Goal: Task Accomplishment & Management: Use online tool/utility

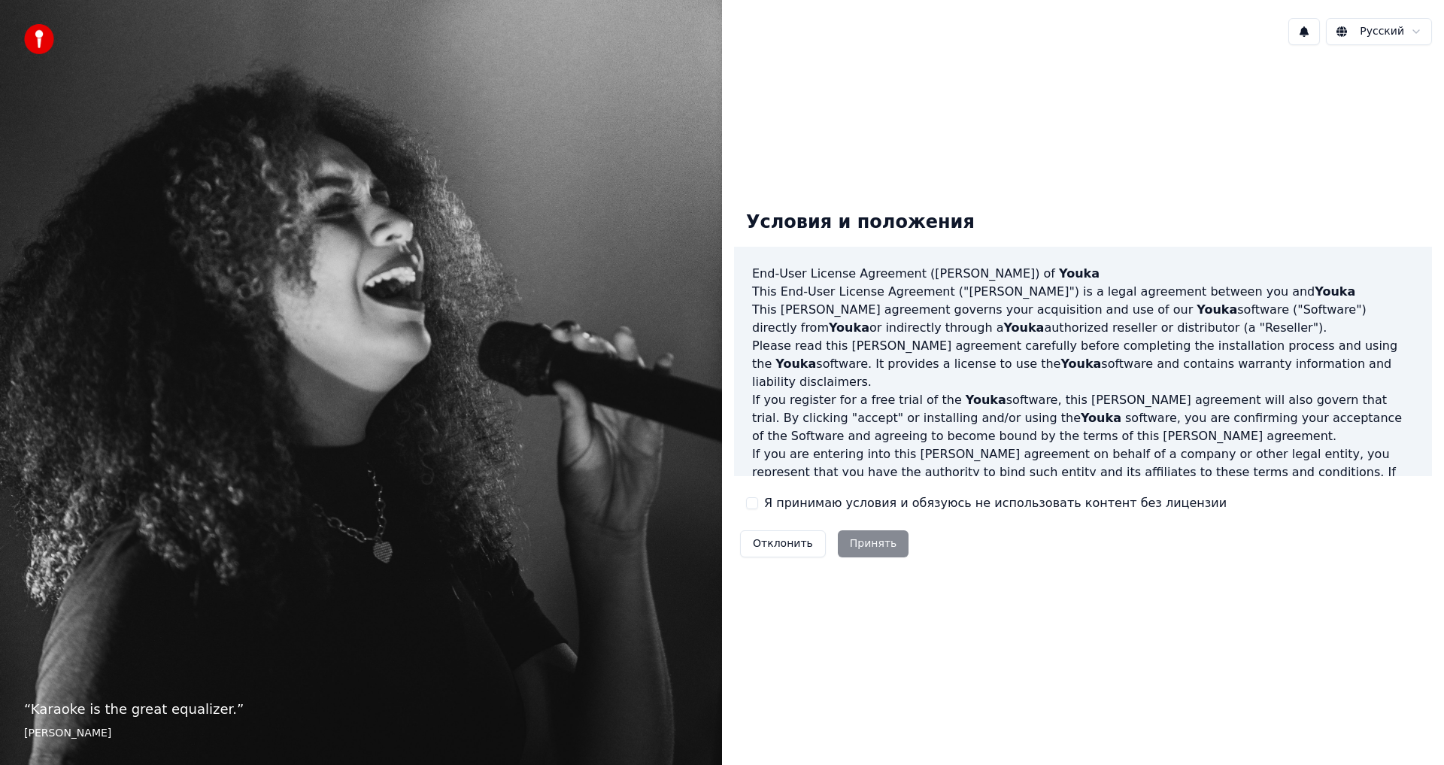
click at [1397, 38] on html "“ Karaoke is the great equalizer. ” [PERSON_NAME] Русский Условия и положения E…" at bounding box center [722, 382] width 1444 height 765
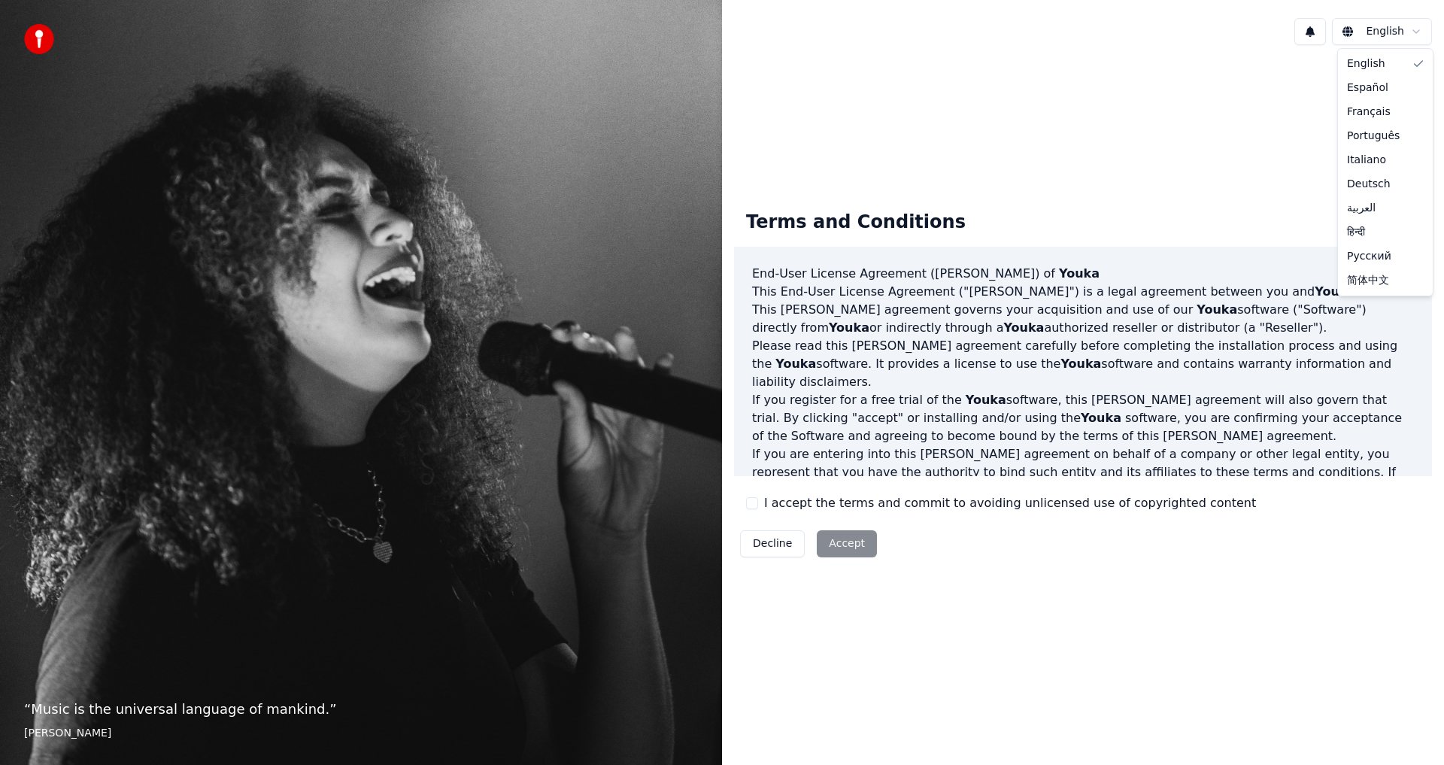
click at [1406, 41] on html "“ Music is the universal language of mankind. ” [PERSON_NAME] English Terms and…" at bounding box center [722, 382] width 1444 height 765
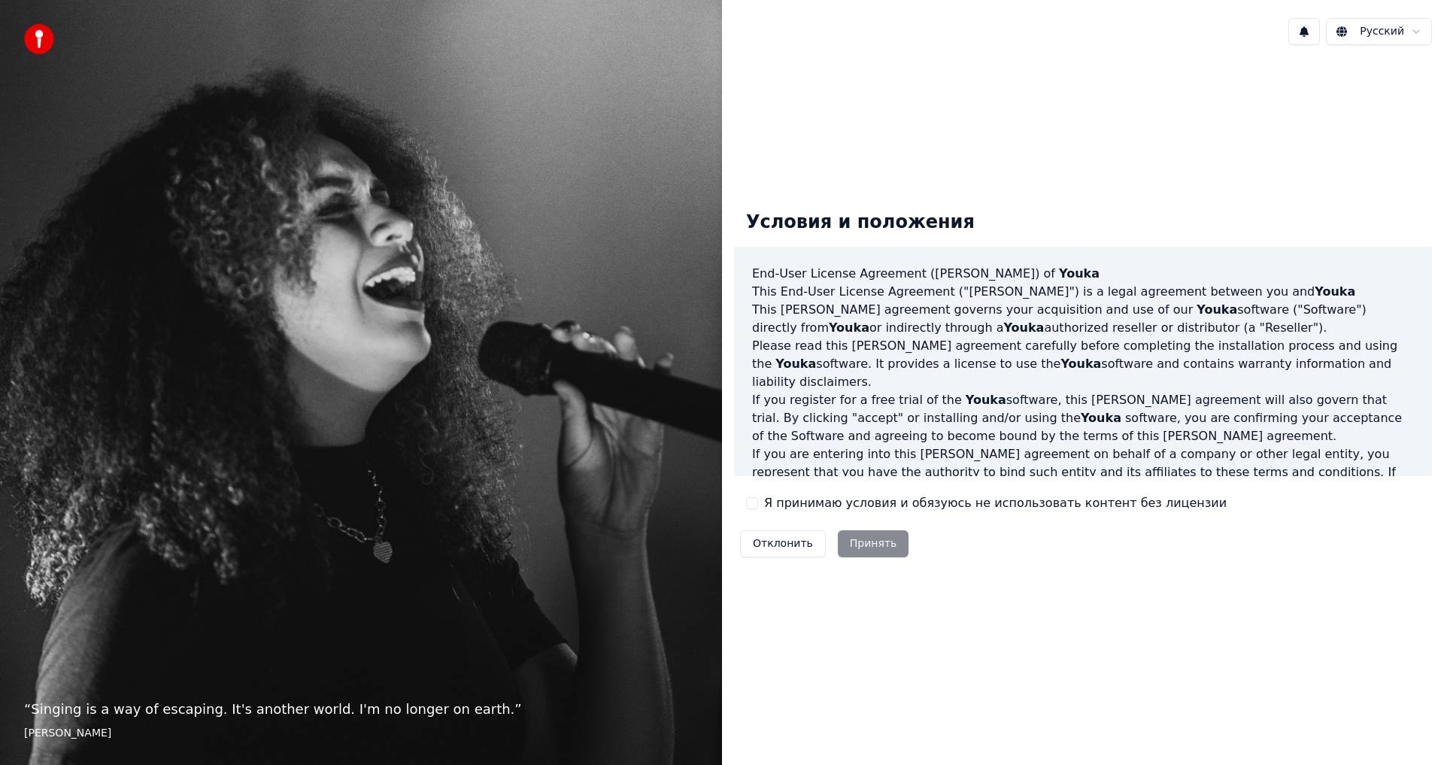
click at [753, 502] on button "Я принимаю условия и обязуюсь не использовать контент без лицензии" at bounding box center [752, 503] width 12 height 12
click at [853, 538] on button "Принять" at bounding box center [873, 543] width 71 height 27
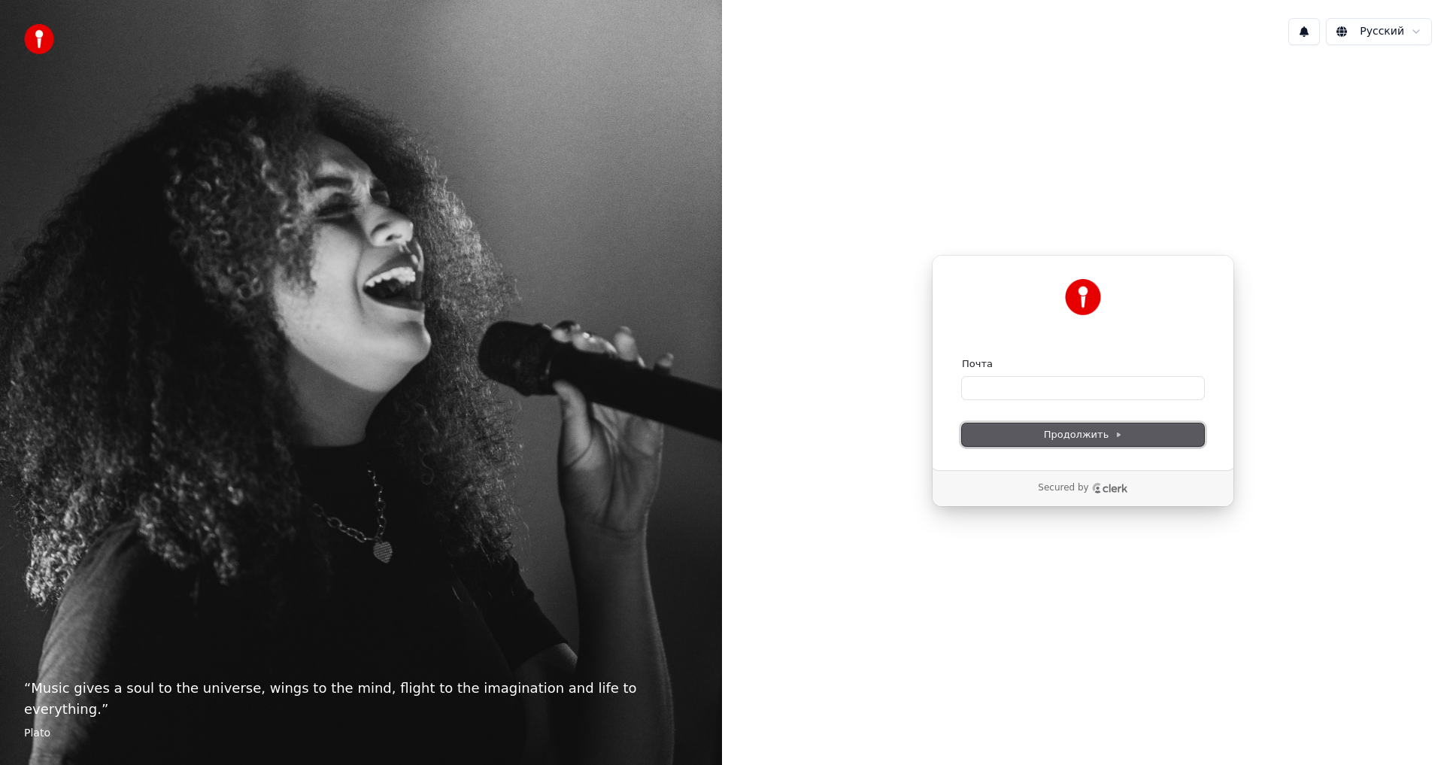
click at [1100, 437] on span "Продолжить" at bounding box center [1083, 435] width 79 height 14
click at [989, 389] on input "Почта" at bounding box center [1083, 388] width 242 height 23
type input "*"
click at [1105, 425] on button "Продолжить" at bounding box center [1083, 434] width 242 height 23
click at [1108, 438] on span "Продолжить" at bounding box center [1083, 435] width 79 height 14
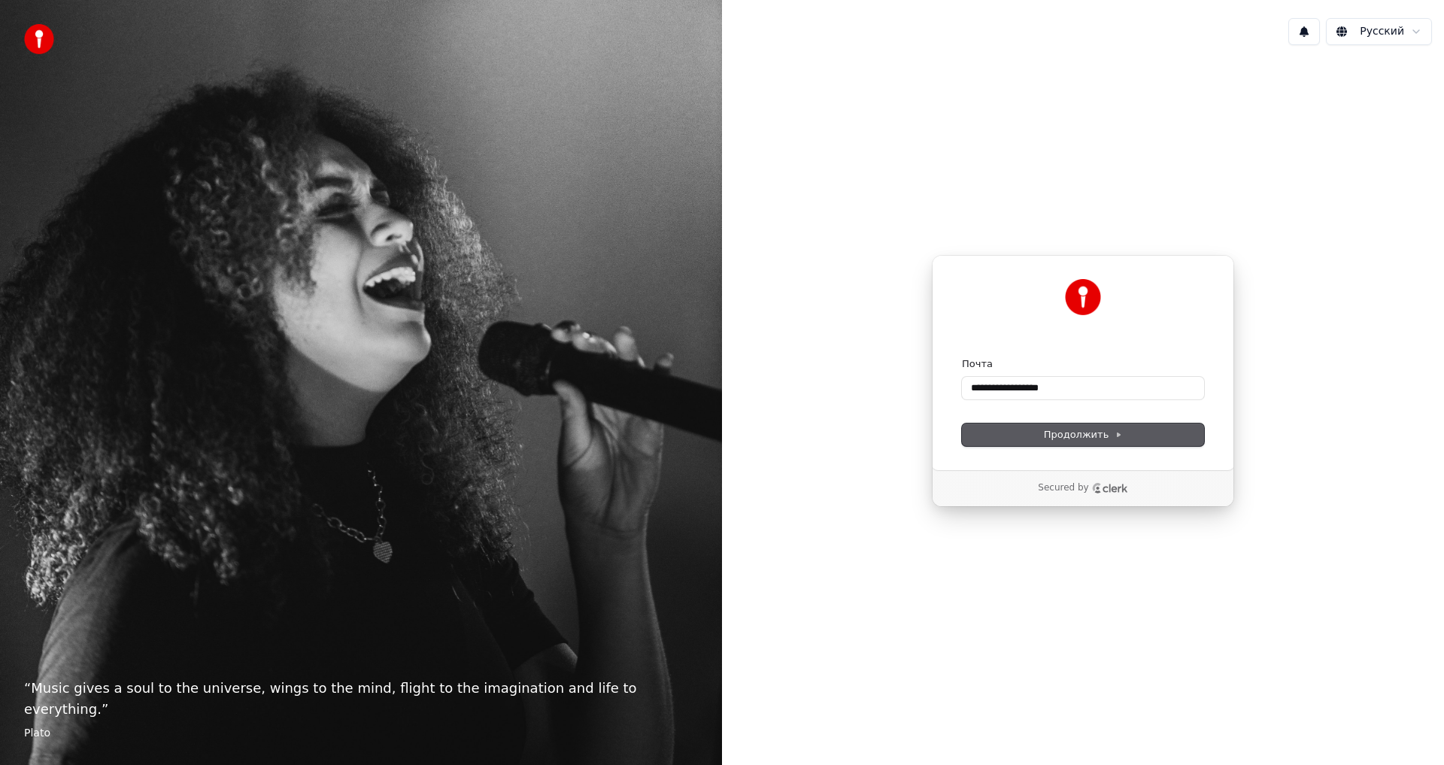
type input "**********"
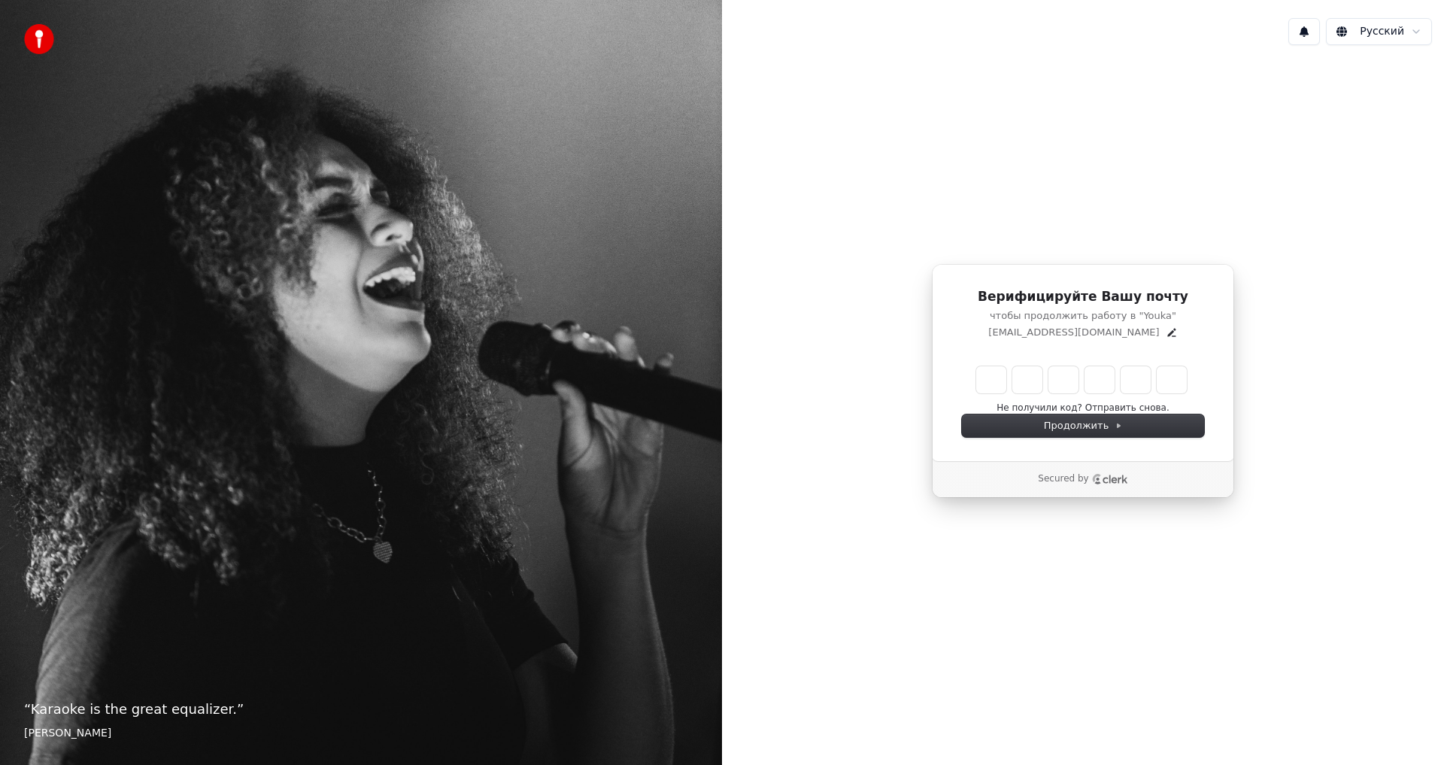
type input "******"
type input "*"
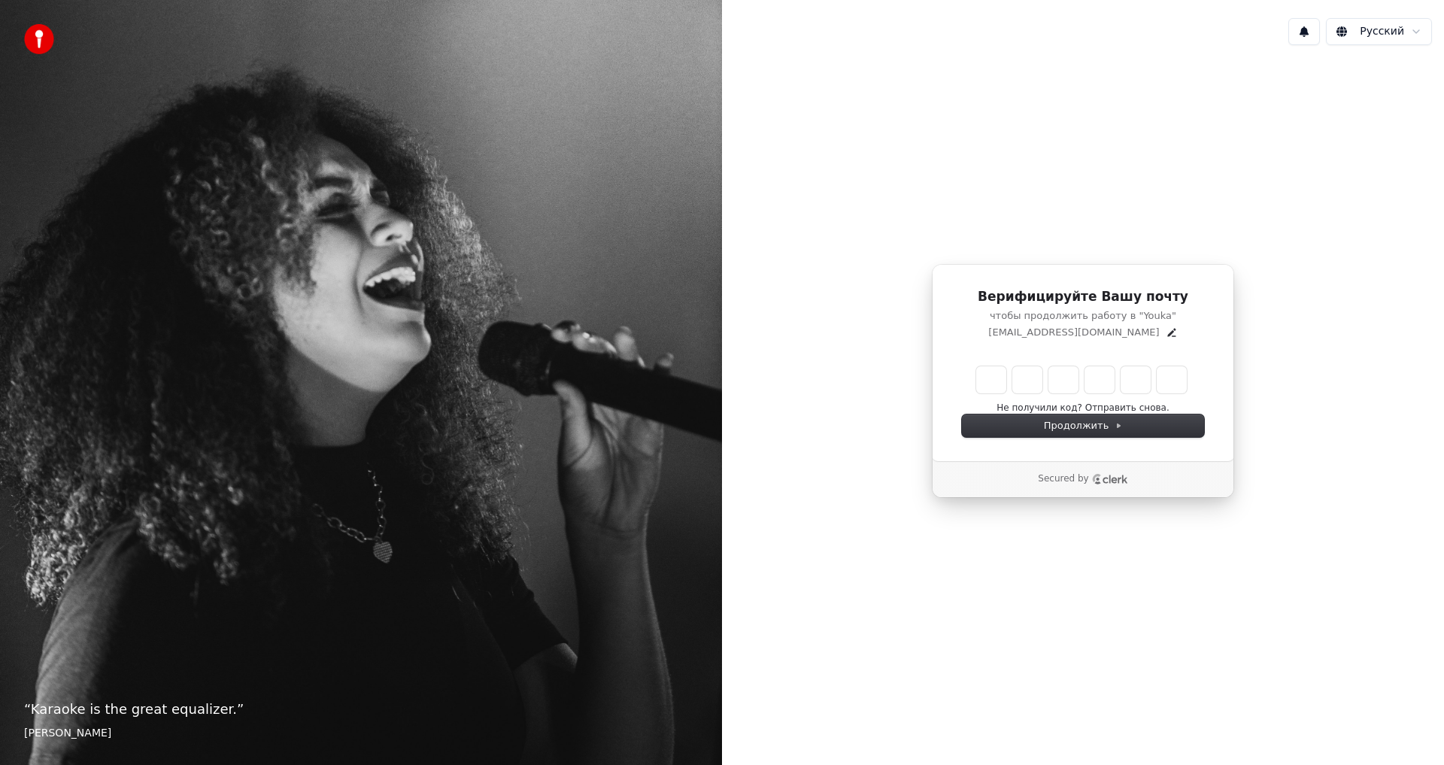
type input "*"
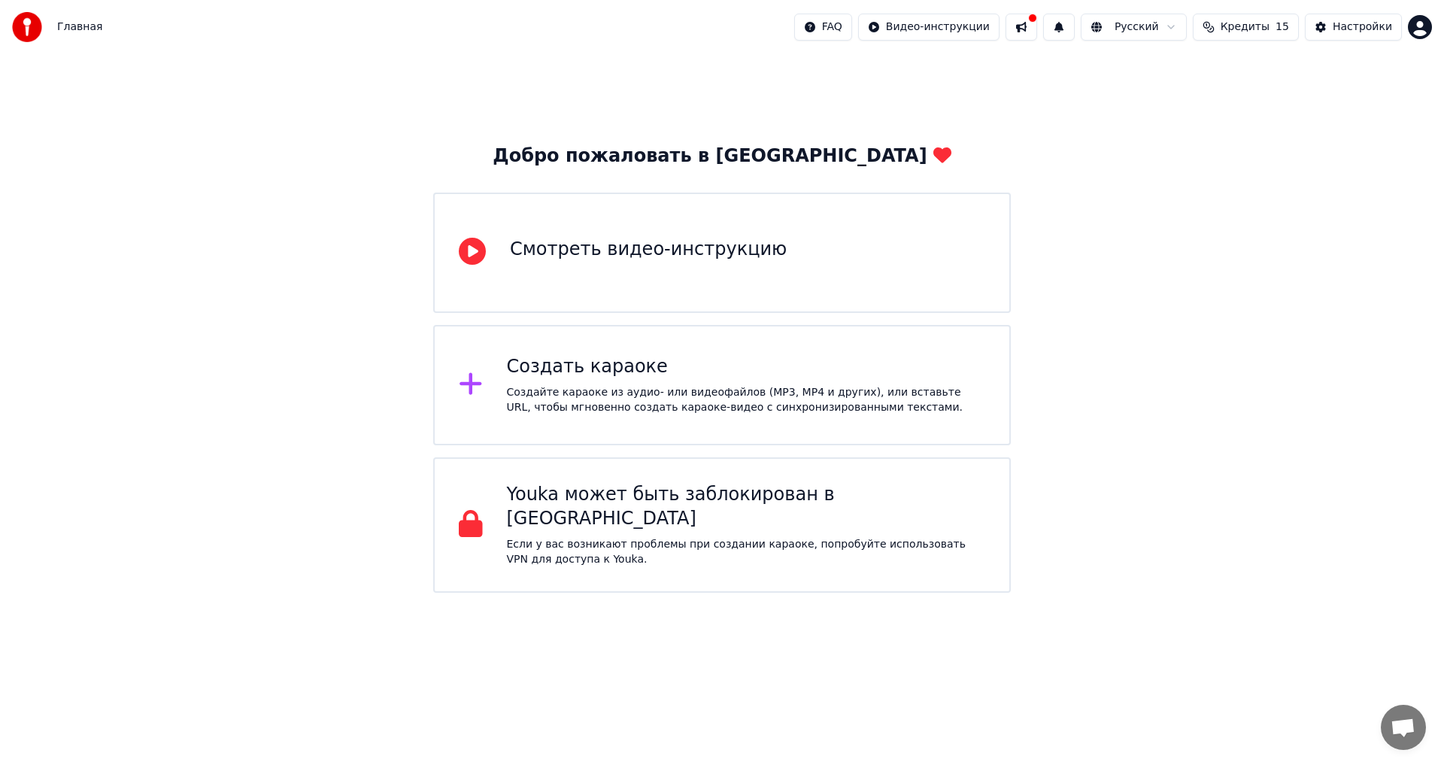
click at [586, 372] on div "Создать караоке" at bounding box center [746, 367] width 479 height 24
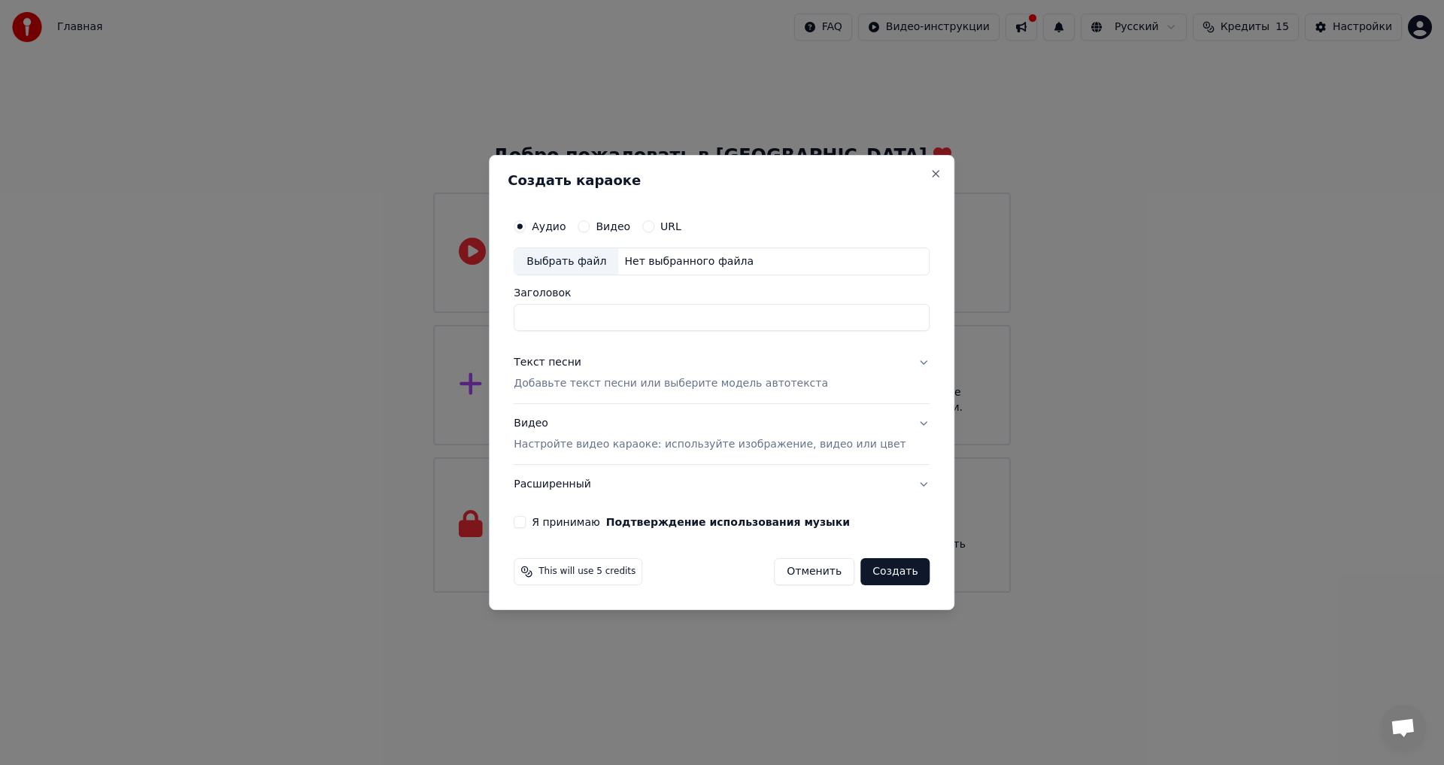
click at [595, 384] on p "Добавьте текст песни или выберите модель автотекста" at bounding box center [671, 384] width 314 height 15
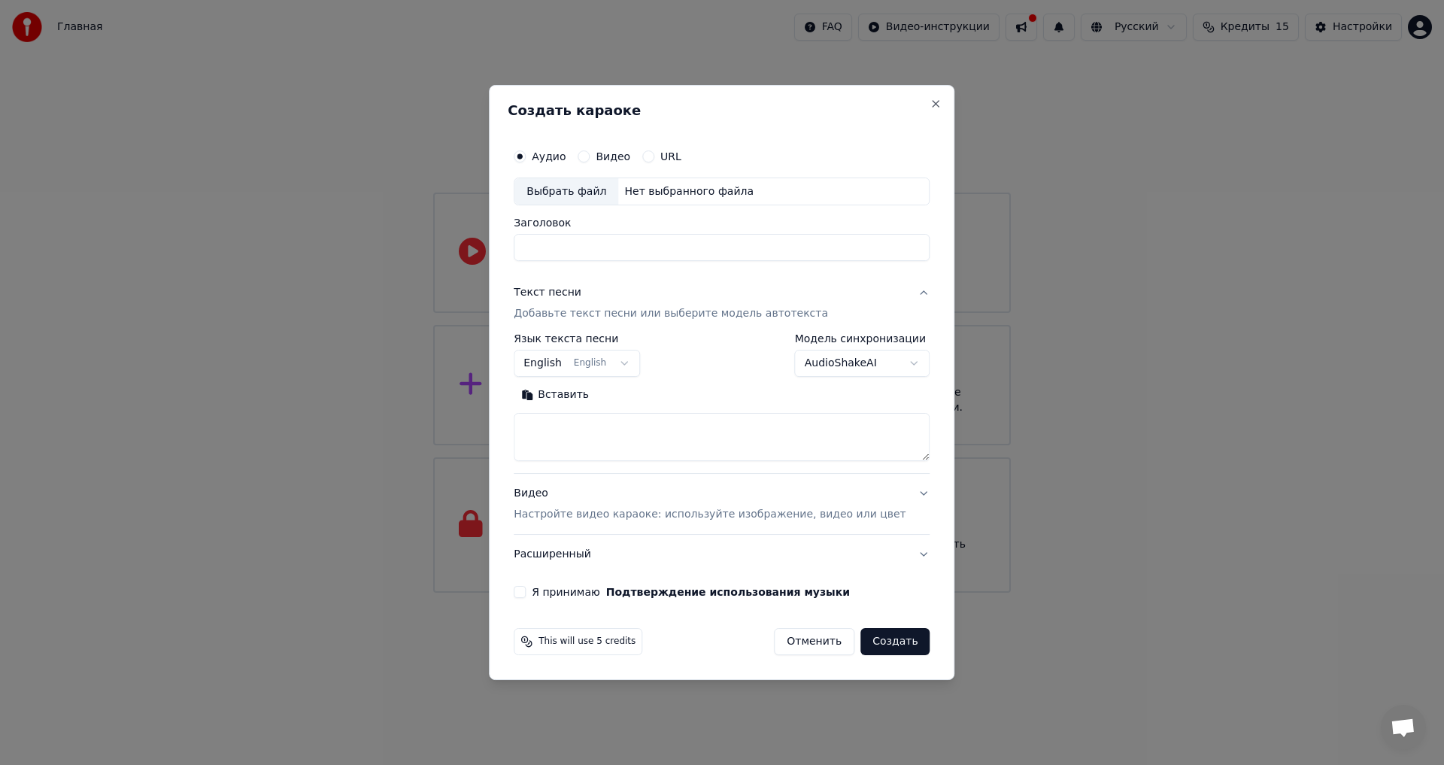
click at [577, 429] on textarea at bounding box center [722, 438] width 416 height 48
paste textarea "**********"
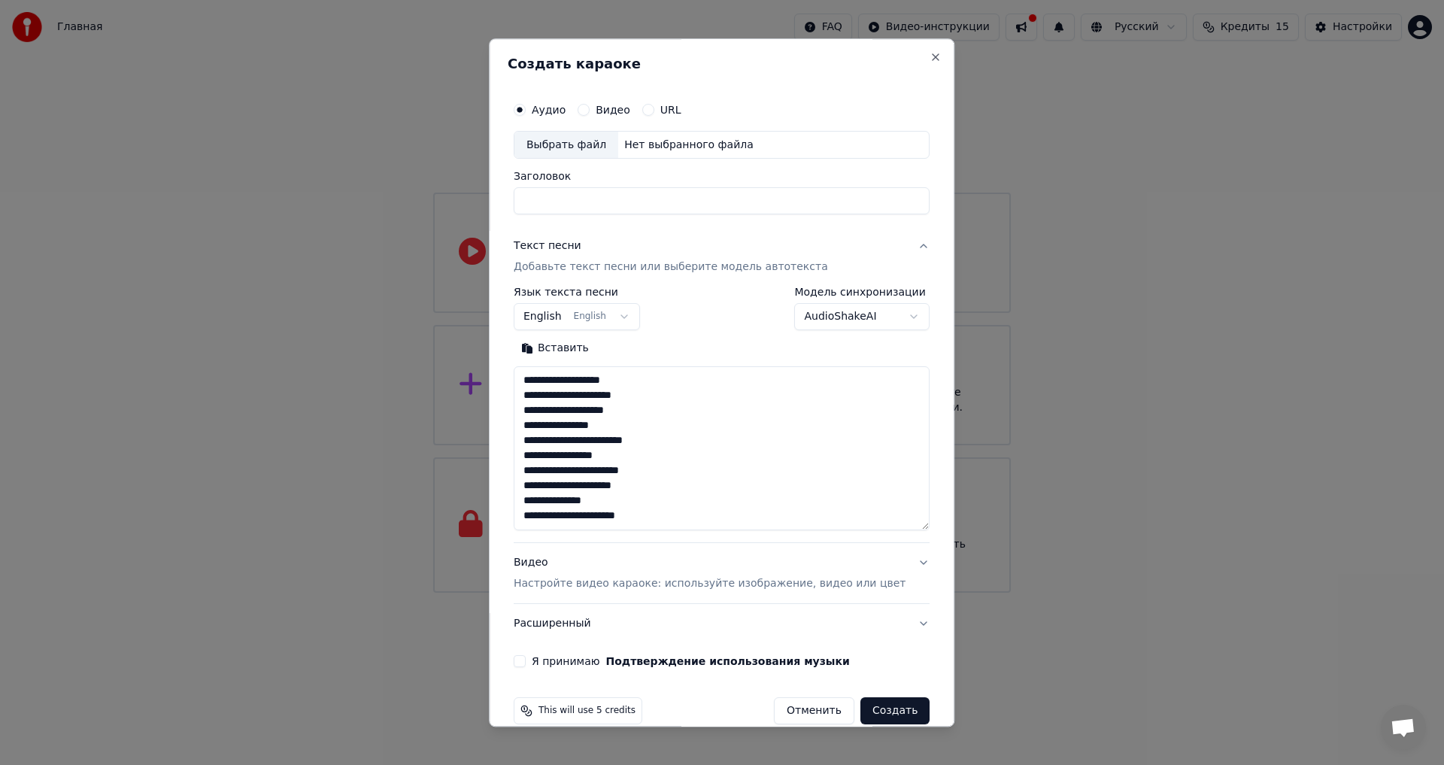
scroll to position [110, 0]
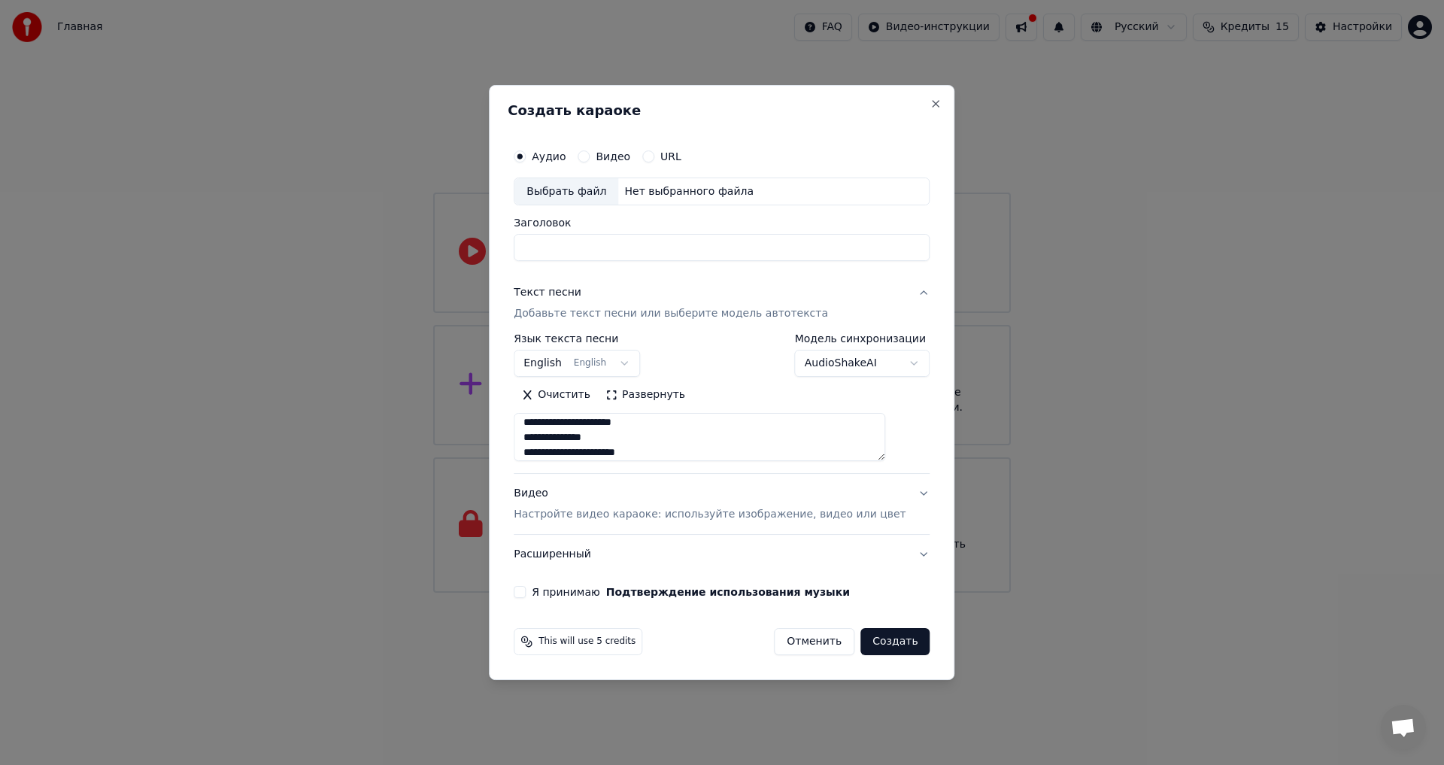
drag, startPoint x: 883, startPoint y: 458, endPoint x: 883, endPoint y: 476, distance: 18.0
click at [883, 476] on div "**********" at bounding box center [722, 424] width 416 height 301
type textarea "**********"
click at [647, 359] on body "Главная FAQ Видео-инструкции Русский Кредиты 15 Настройки Добро пожаловать в Yo…" at bounding box center [722, 296] width 1444 height 592
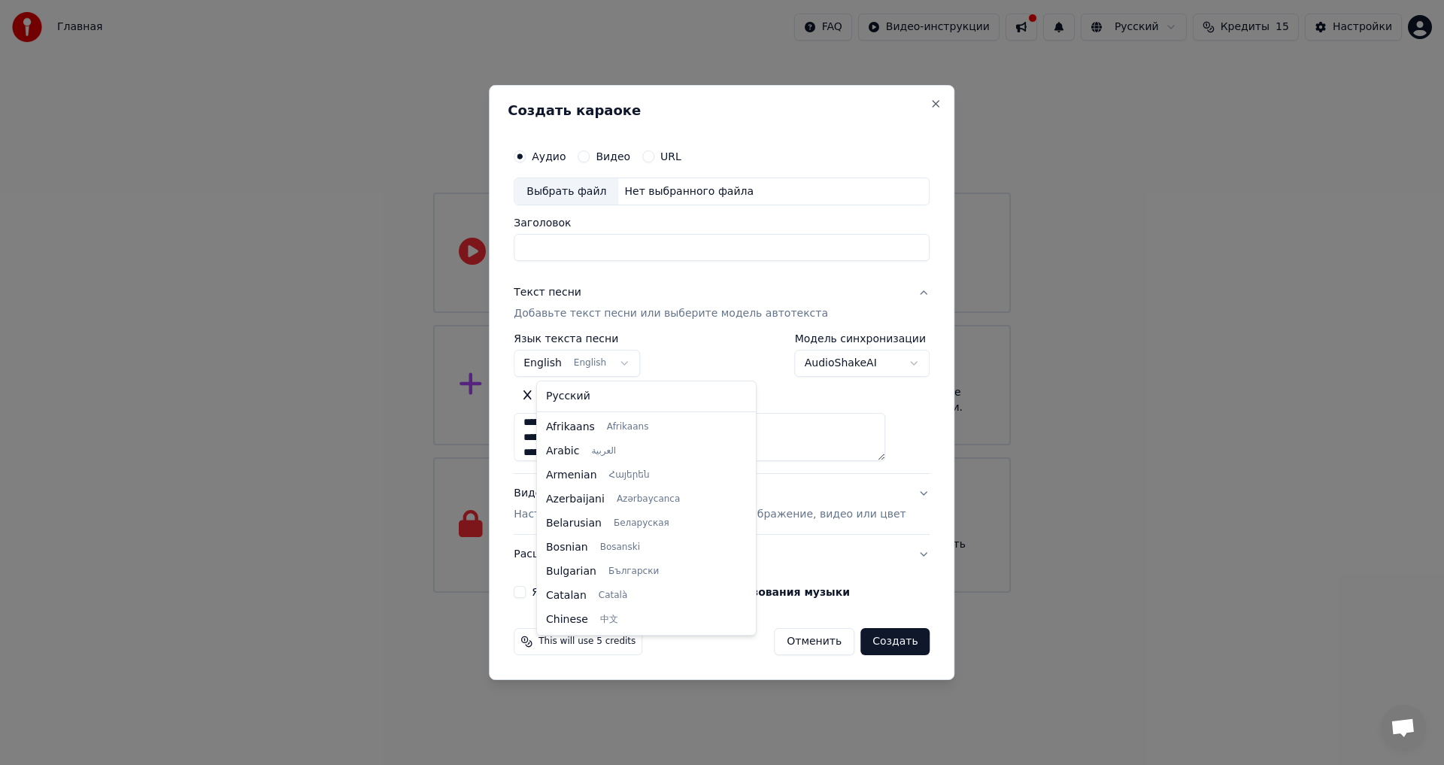
scroll to position [120, 0]
select select "**"
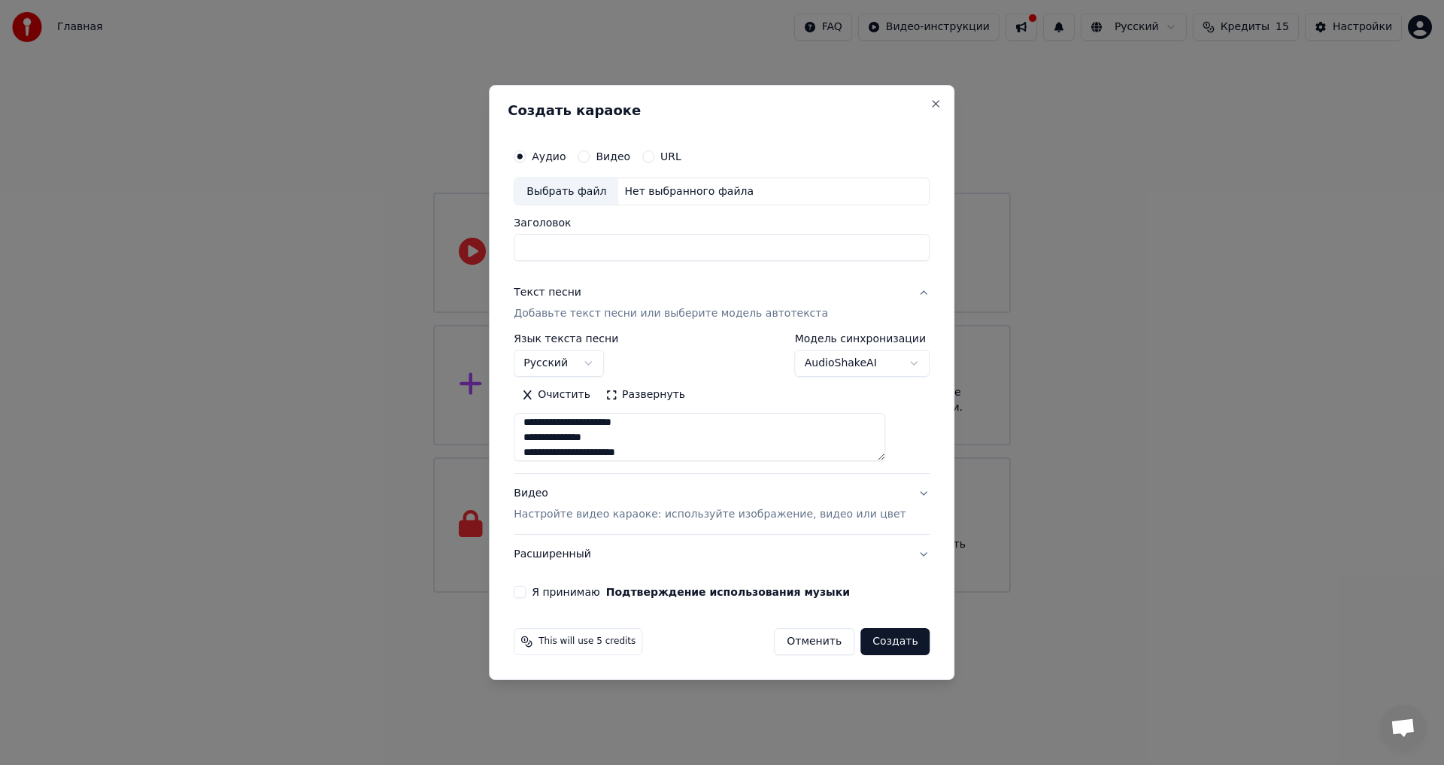
click at [724, 512] on p "Настройте видео караоке: используйте изображение, видео или цвет" at bounding box center [710, 514] width 392 height 15
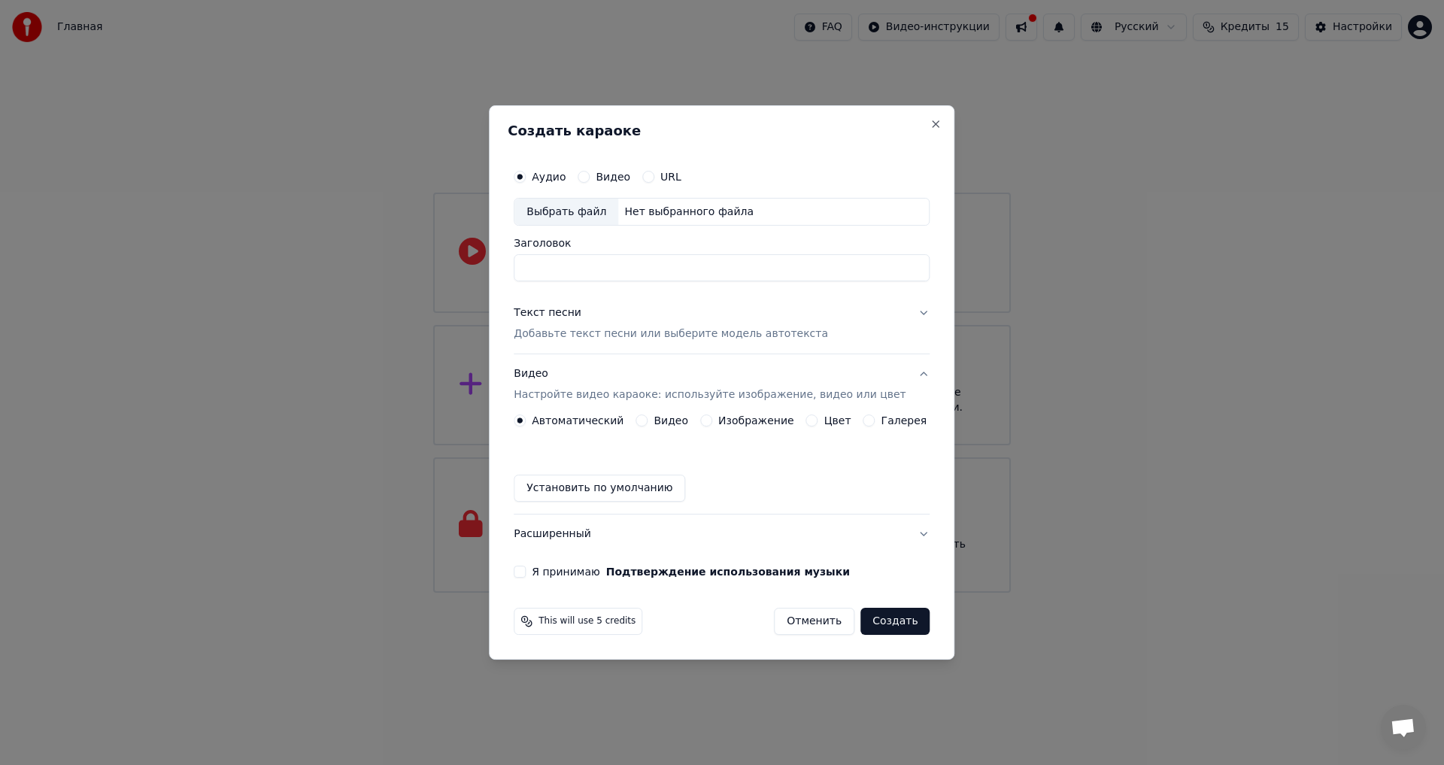
click at [867, 424] on button "Галерея" at bounding box center [869, 420] width 12 height 12
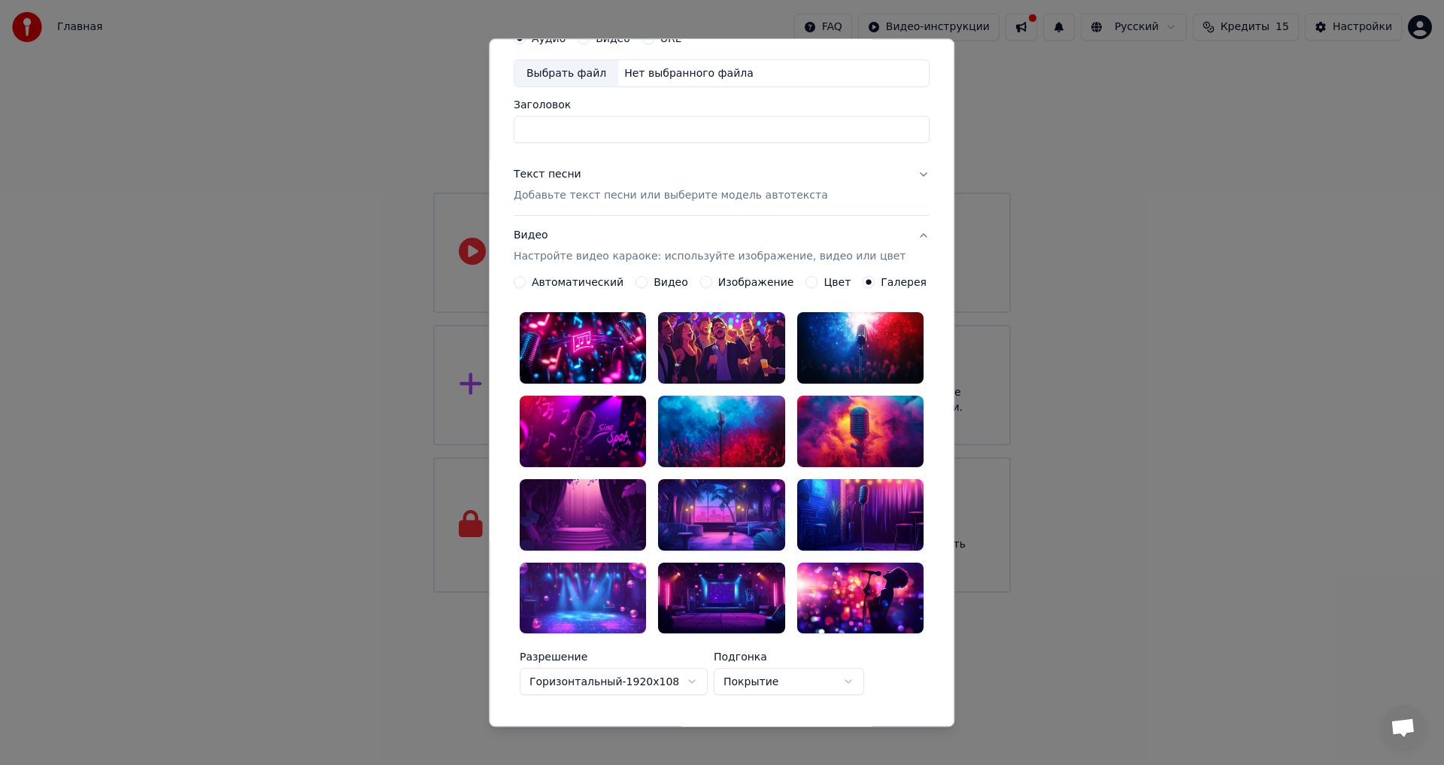
scroll to position [11, 0]
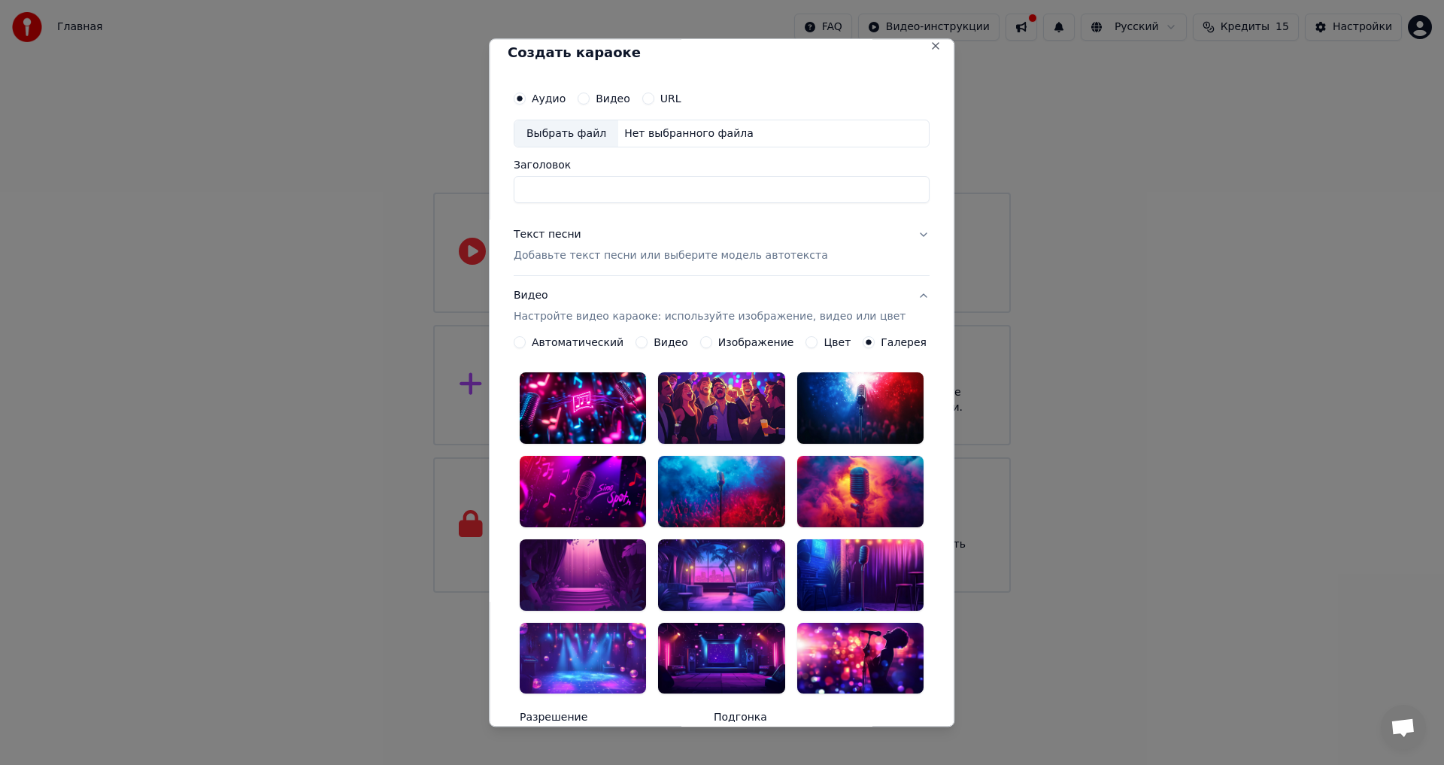
click at [599, 403] on div at bounding box center [583, 408] width 126 height 71
click at [625, 392] on icon at bounding box center [628, 390] width 8 height 5
click at [617, 400] on div at bounding box center [583, 408] width 126 height 71
click at [917, 480] on div "**********" at bounding box center [721, 382] width 465 height 688
click at [798, 343] on div "Автоматический Видео Изображение Цвет Галерея" at bounding box center [720, 343] width 413 height 12
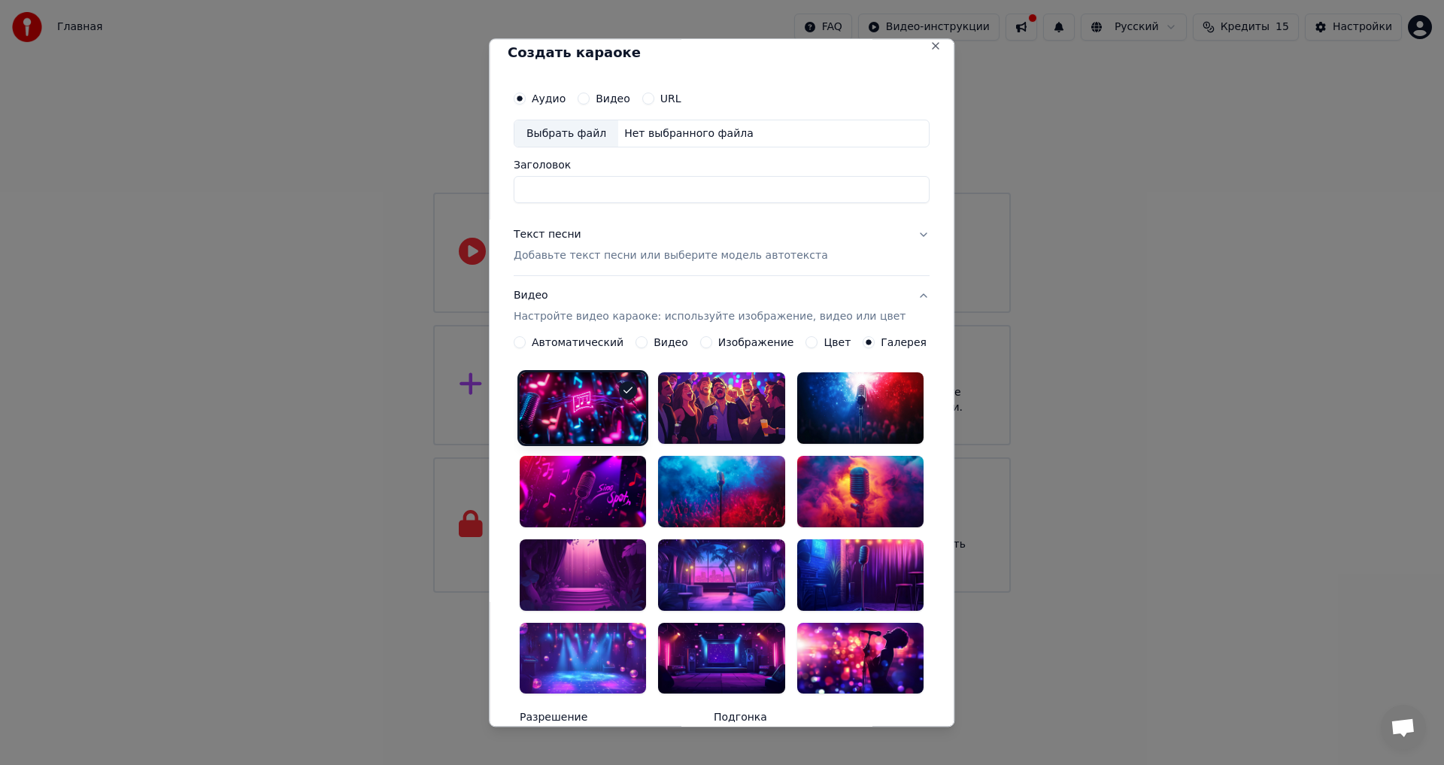
click at [806, 343] on button "Цвет" at bounding box center [812, 343] width 12 height 12
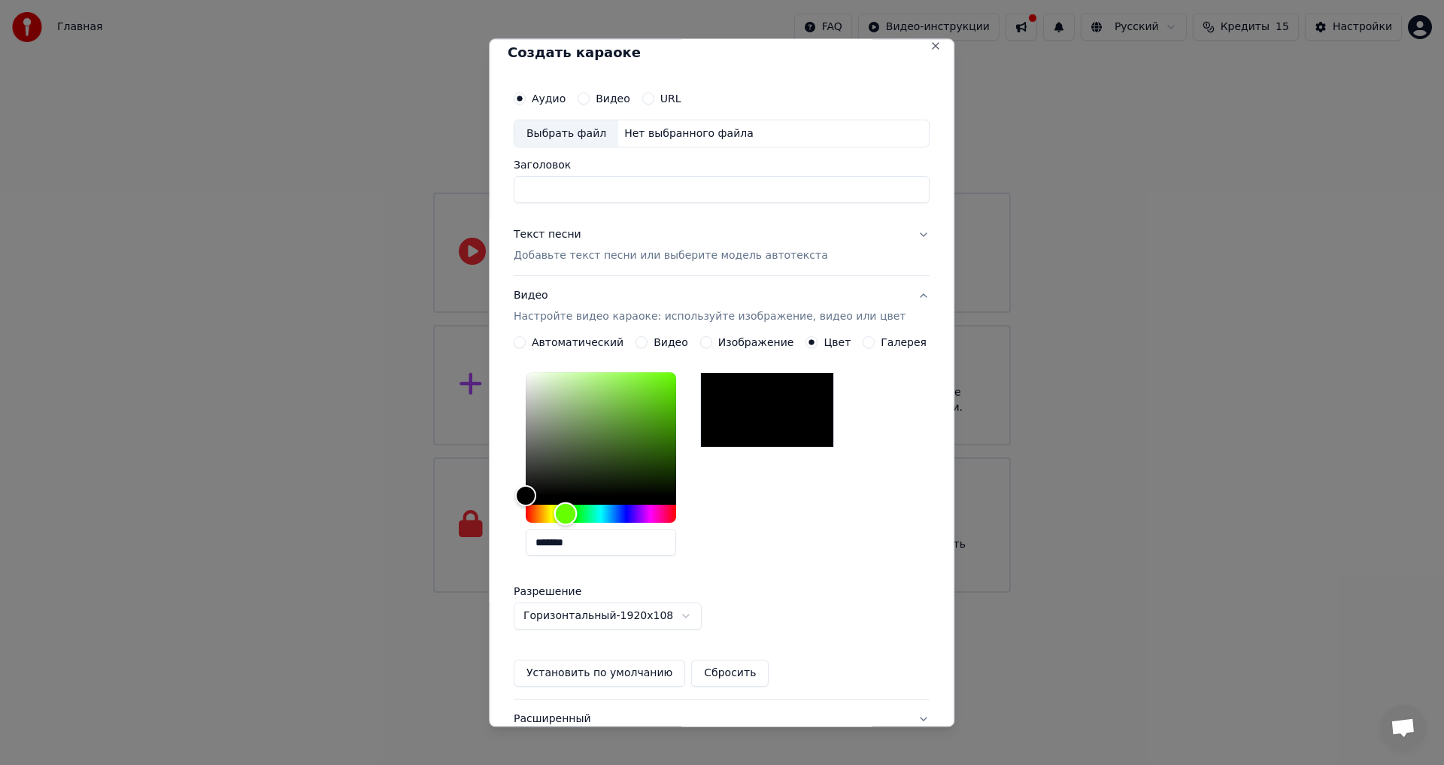
drag, startPoint x: 541, startPoint y: 517, endPoint x: 576, endPoint y: 520, distance: 35.4
click at [576, 520] on div "Hue" at bounding box center [565, 513] width 23 height 23
drag, startPoint x: 536, startPoint y: 489, endPoint x: 717, endPoint y: 359, distance: 223.5
click at [713, 360] on div "**********" at bounding box center [722, 512] width 416 height 350
type input "*******"
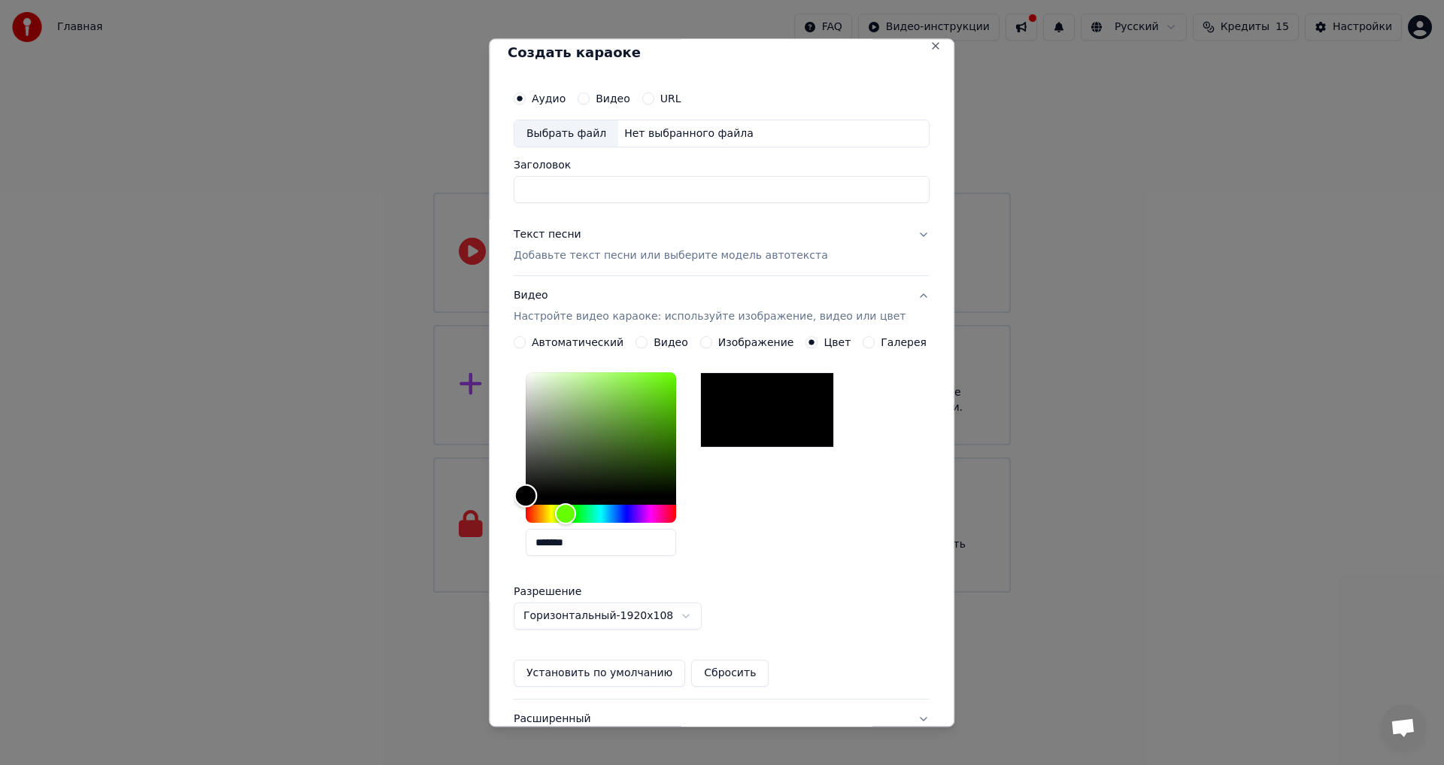
drag, startPoint x: 689, startPoint y: 370, endPoint x: 464, endPoint y: 550, distance: 288.3
click at [464, 550] on body "Главная FAQ Видео-инструкции Русский Кредиты 15 Настройки Добро пожаловать в Yo…" at bounding box center [722, 296] width 1444 height 592
click at [698, 592] on body "Главная FAQ Видео-инструкции Русский Кредиты 15 Настройки Добро пожаловать в Yo…" at bounding box center [722, 296] width 1444 height 592
click at [786, 576] on body "Главная FAQ Видео-инструкции Русский Кредиты 15 Настройки Добро пожаловать в Yo…" at bounding box center [722, 296] width 1444 height 592
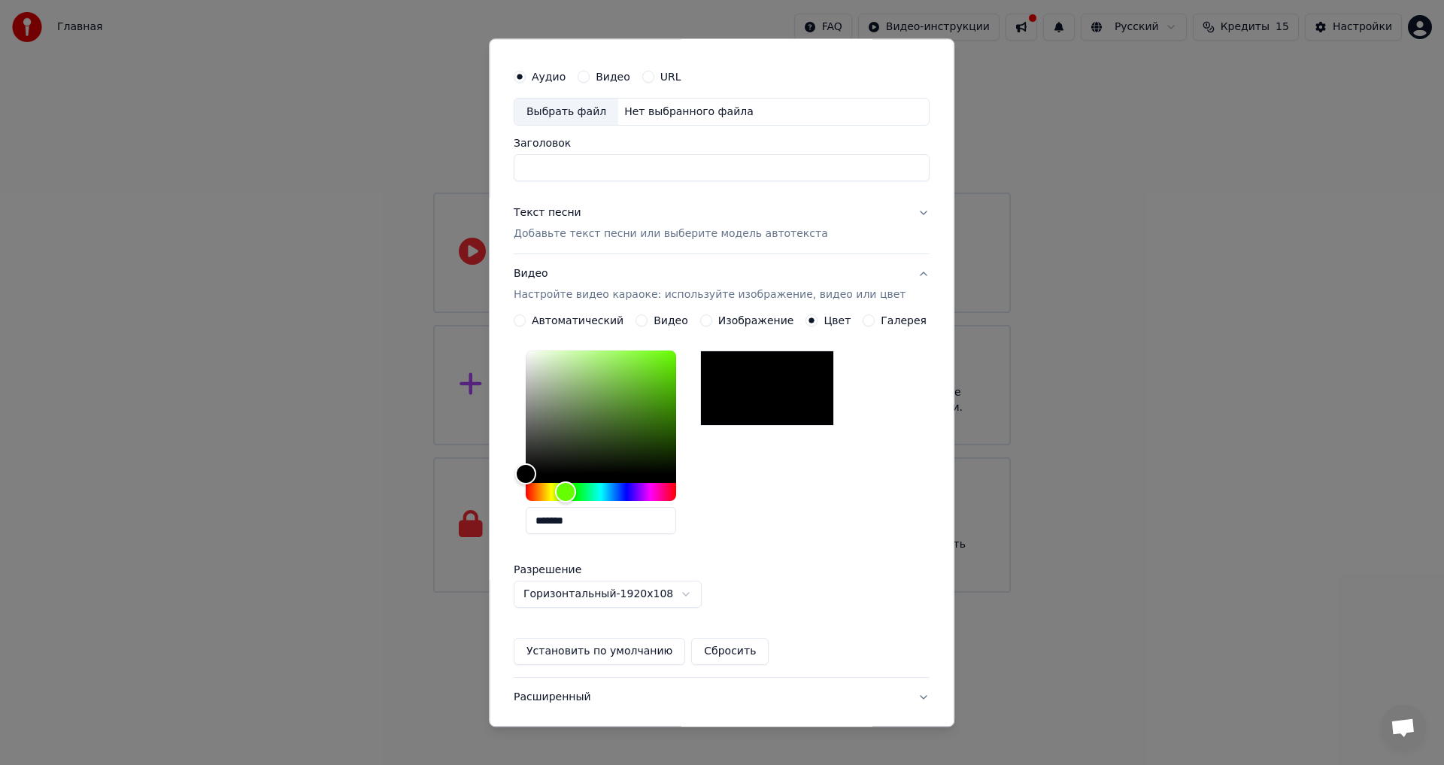
scroll to position [0, 0]
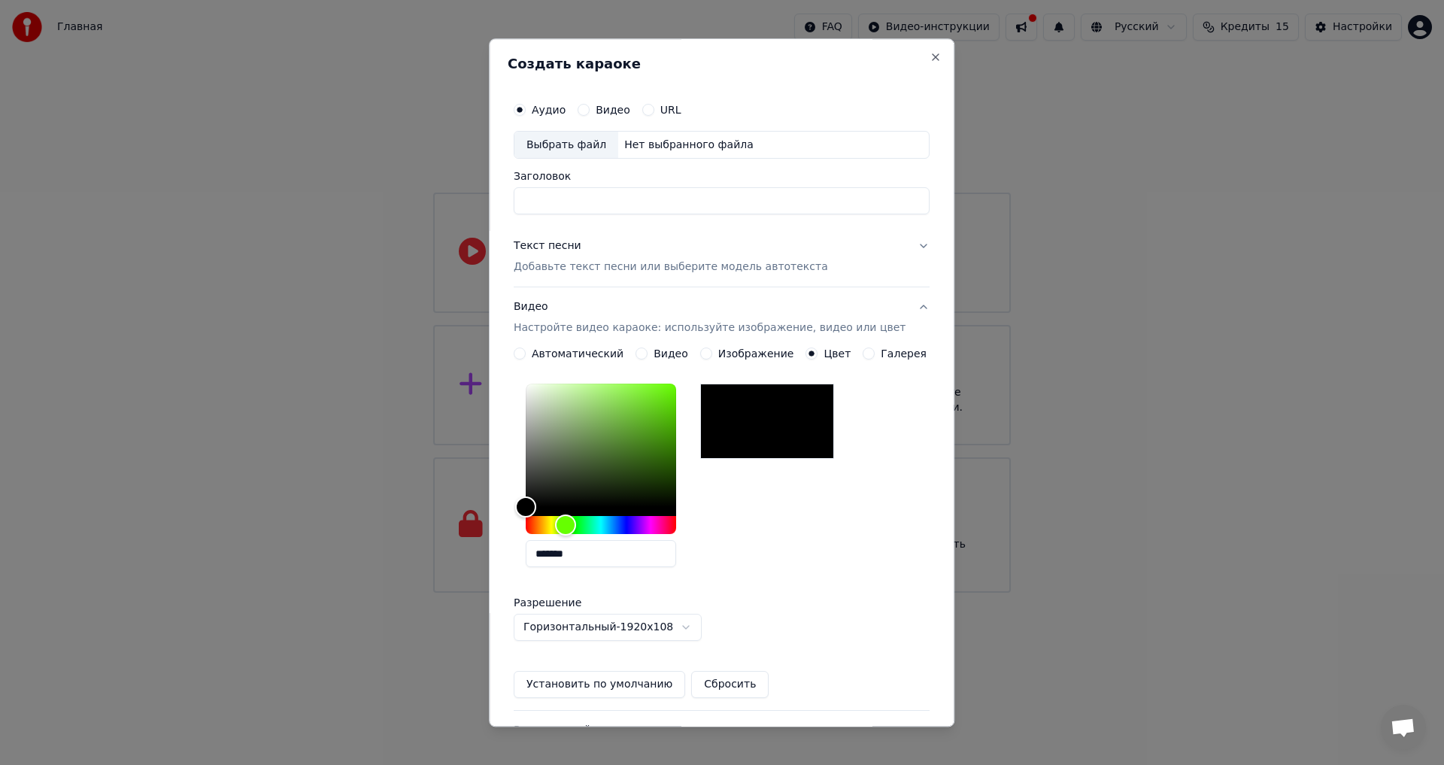
click at [589, 147] on div "Выбрать файл" at bounding box center [566, 145] width 104 height 27
click at [589, 144] on div "Выбрать файл" at bounding box center [566, 145] width 104 height 27
type input "**********"
click at [902, 250] on button "Текст песни Добавьте текст песни или выберите модель автотекста" at bounding box center [722, 257] width 416 height 60
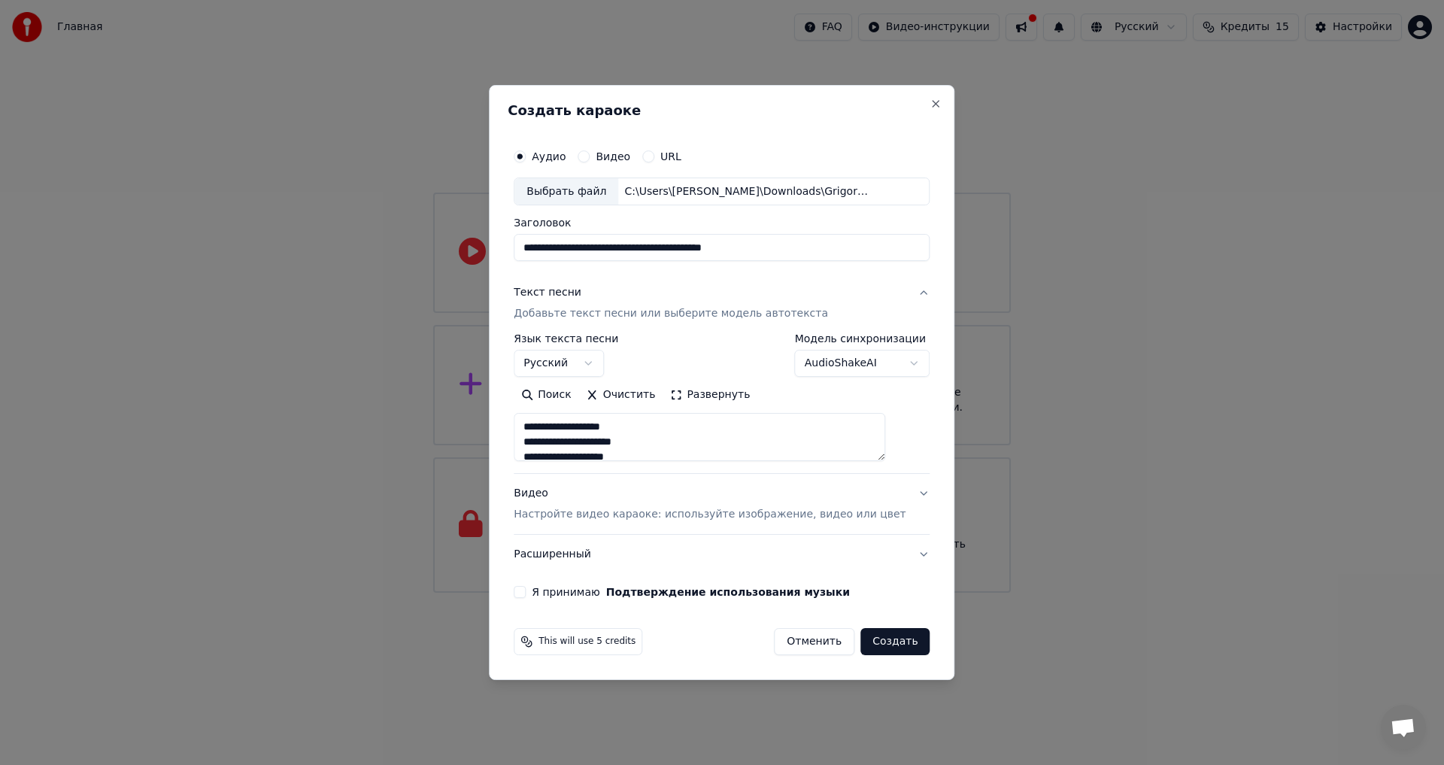
click at [526, 589] on button "Я принимаю Подтверждение использования музыки" at bounding box center [520, 592] width 12 height 12
click at [870, 641] on button "Создать" at bounding box center [894, 641] width 69 height 27
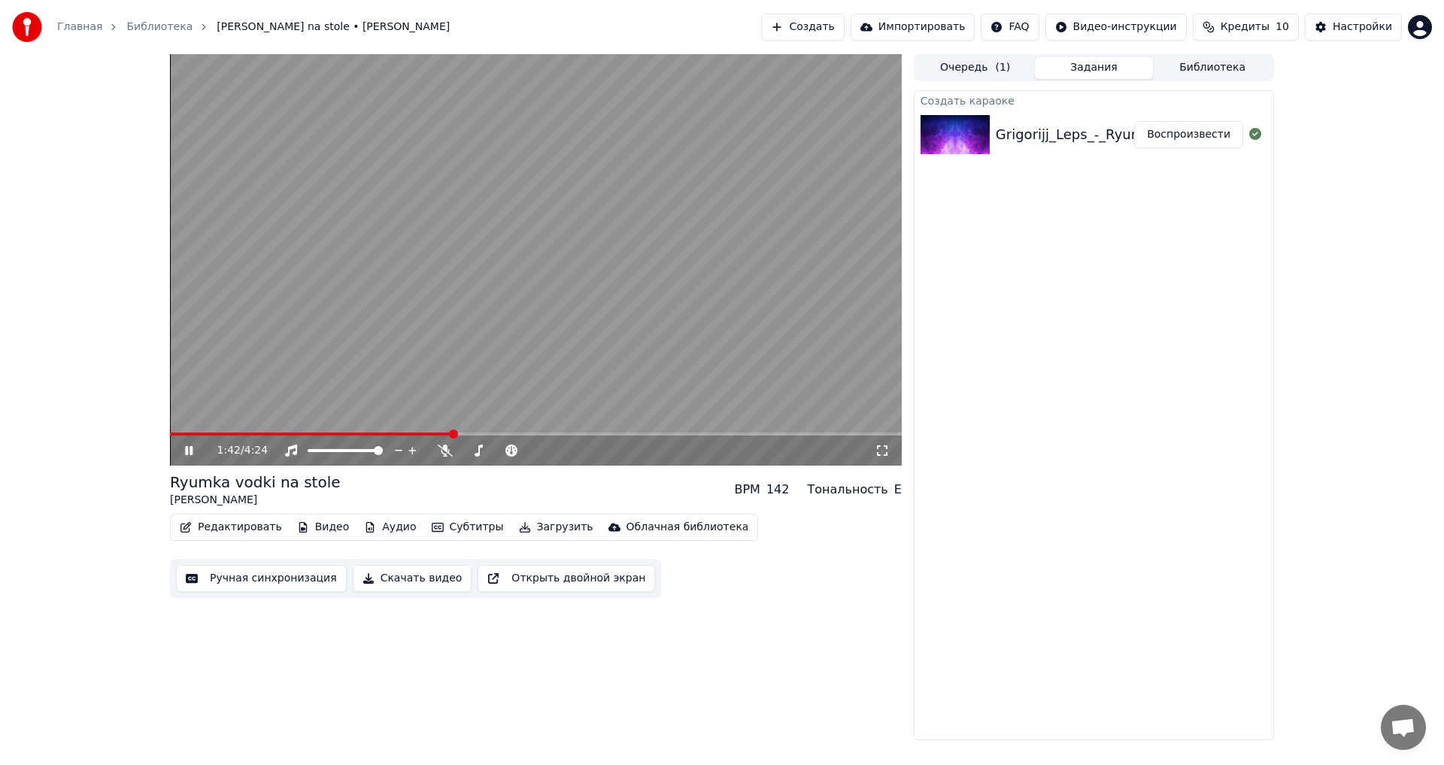
click at [587, 428] on video at bounding box center [536, 259] width 732 height 411
click at [595, 433] on span at bounding box center [536, 433] width 732 height 3
click at [187, 450] on icon at bounding box center [188, 450] width 9 height 11
click at [920, 26] on button "Импортировать" at bounding box center [912, 27] width 125 height 27
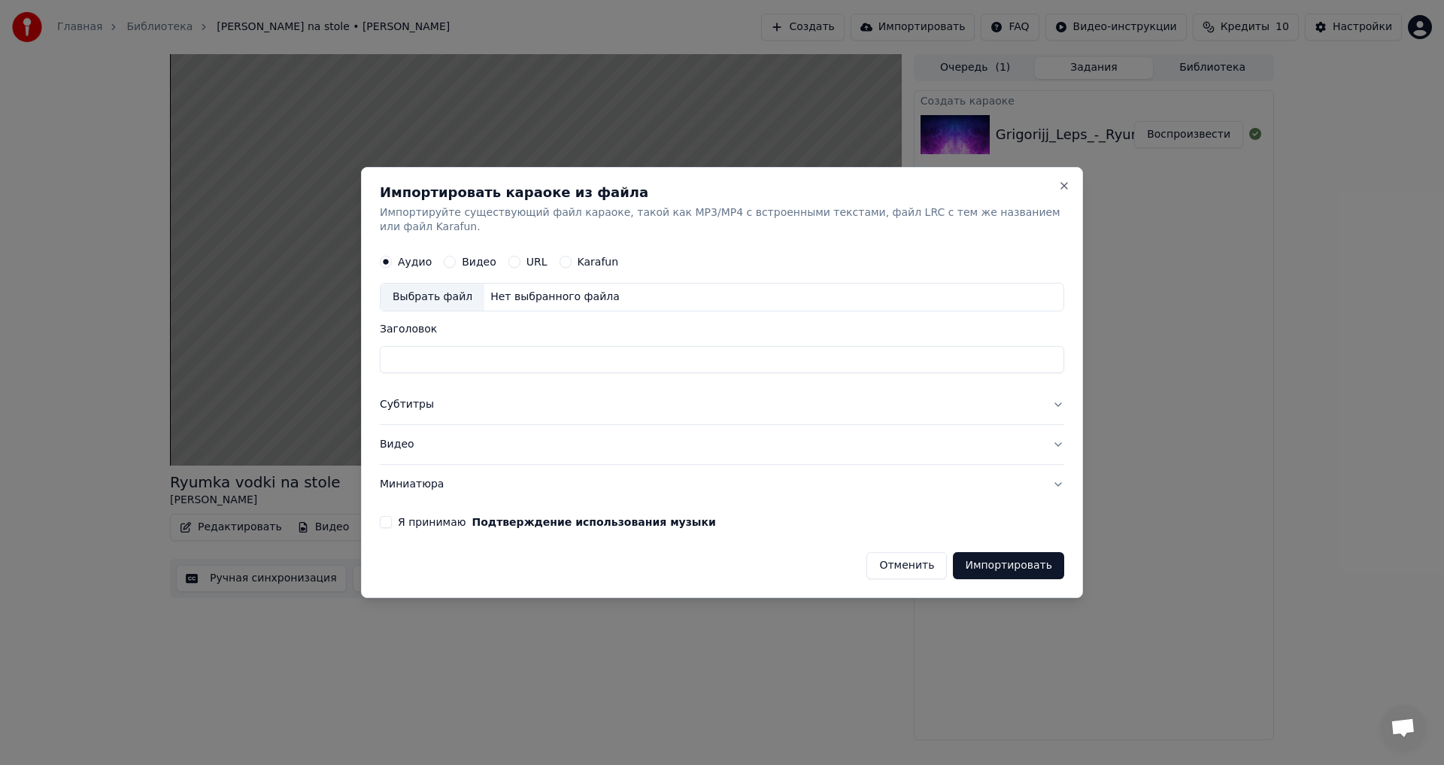
click at [1050, 395] on button "Субтитры" at bounding box center [722, 405] width 684 height 39
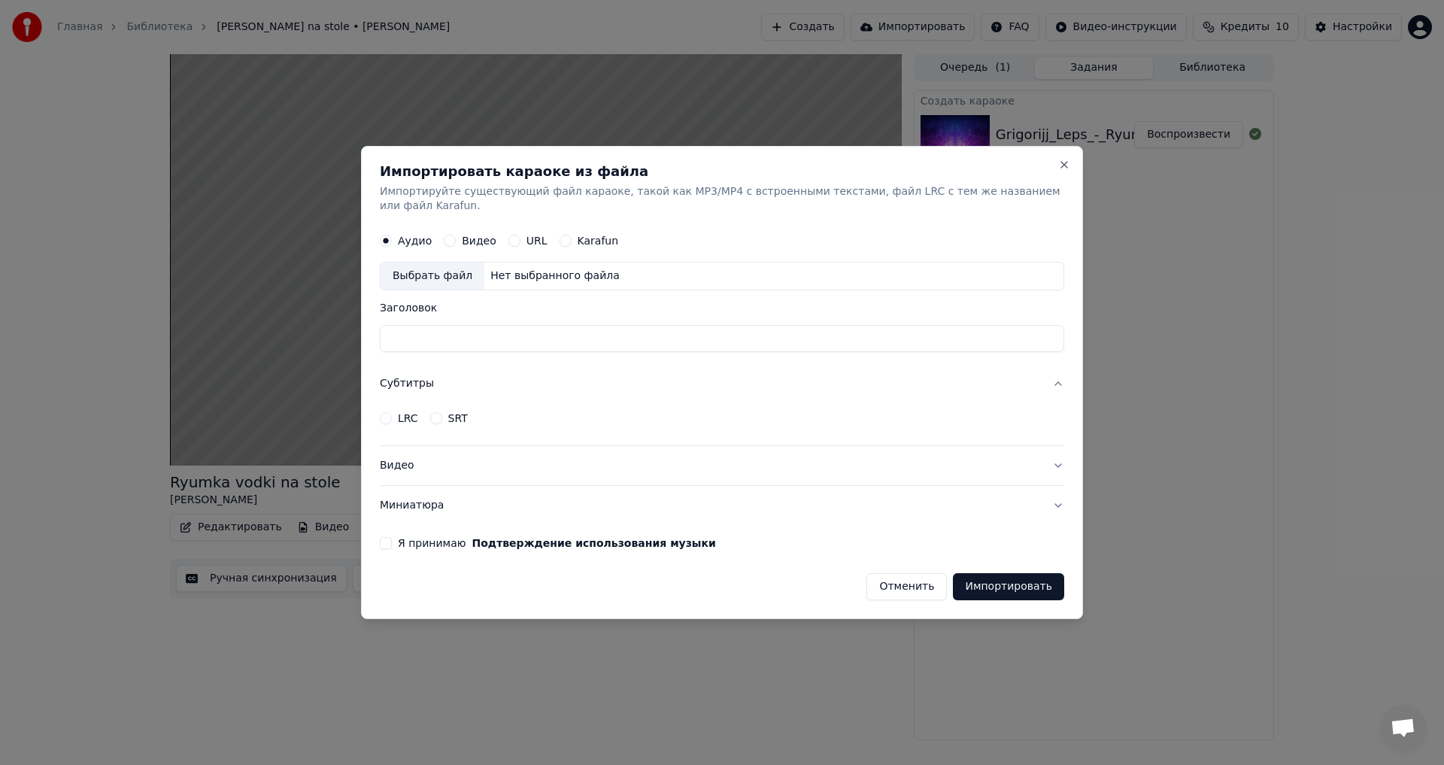
click at [448, 235] on button "Видео" at bounding box center [450, 241] width 12 height 12
click at [1030, 581] on button "Импортировать" at bounding box center [1008, 586] width 111 height 27
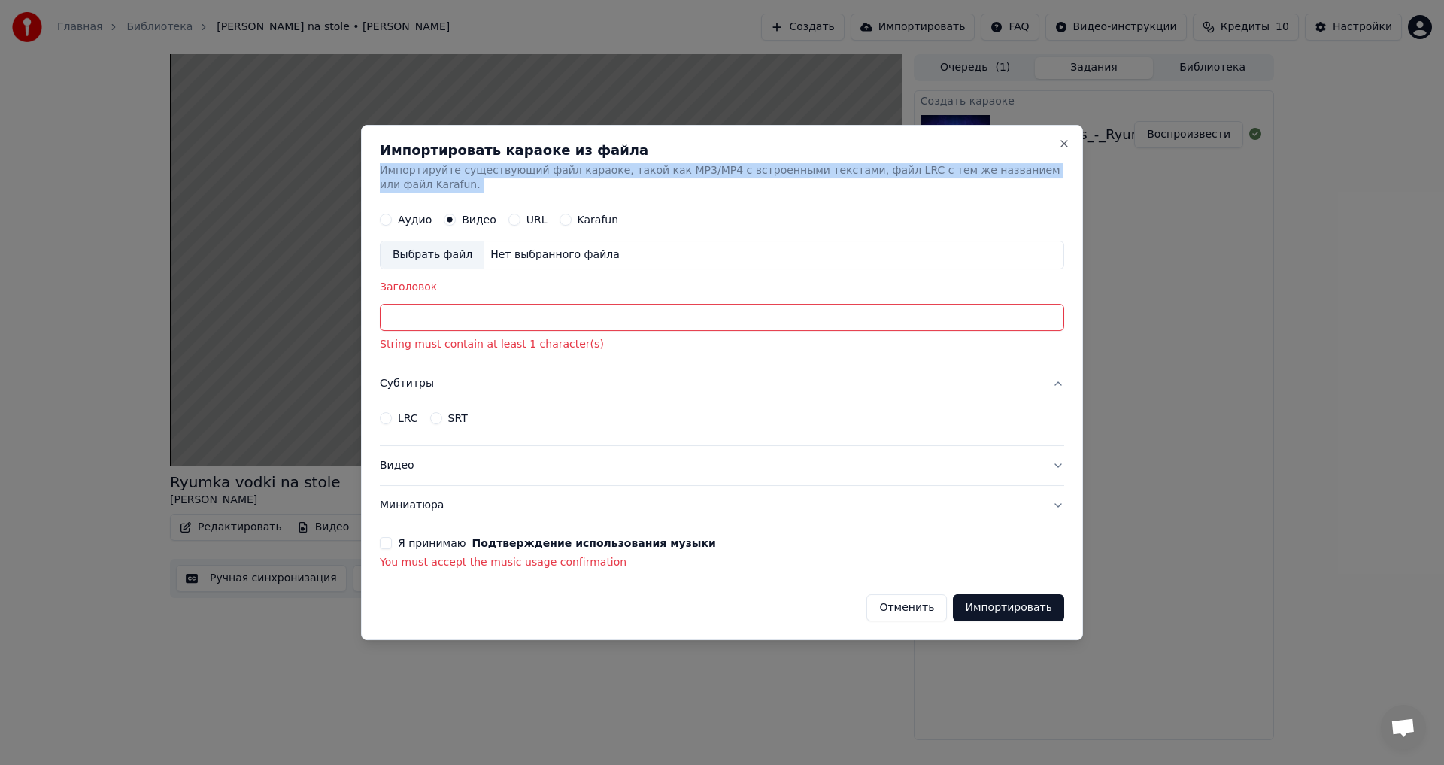
drag, startPoint x: 653, startPoint y: 140, endPoint x: 842, endPoint y: 196, distance: 197.7
click at [875, 222] on div "Импортировать караоке из файла Импортируйте существующий файл караоке, такой ка…" at bounding box center [722, 383] width 722 height 516
click at [1068, 150] on div "Импортировать караоке из файла Импортируйте существующий файл караоке, такой ка…" at bounding box center [722, 383] width 722 height 516
click at [1059, 147] on button "Close" at bounding box center [1064, 144] width 12 height 12
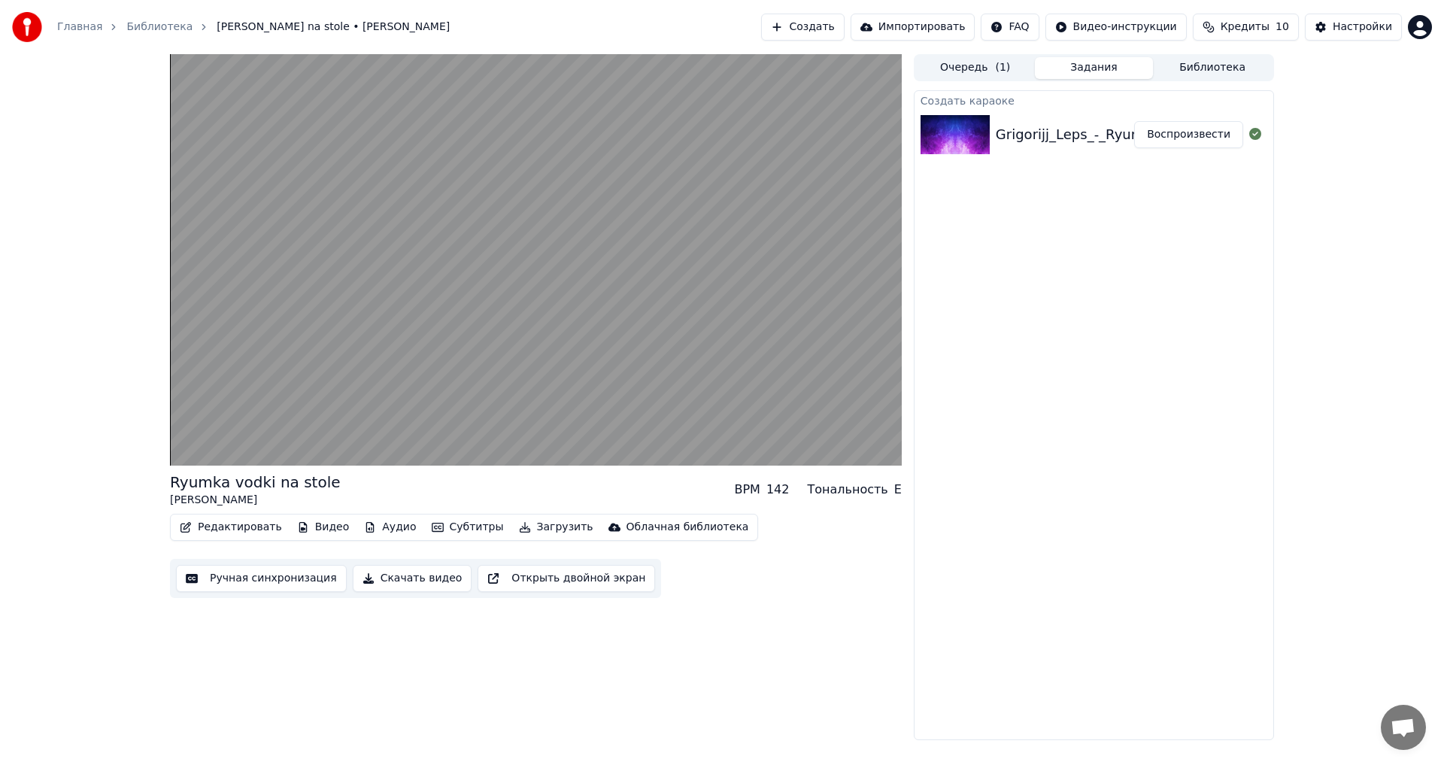
click at [967, 67] on button "Очередь ( 1 )" at bounding box center [975, 68] width 119 height 22
click at [1091, 64] on button "Задания" at bounding box center [1094, 68] width 119 height 22
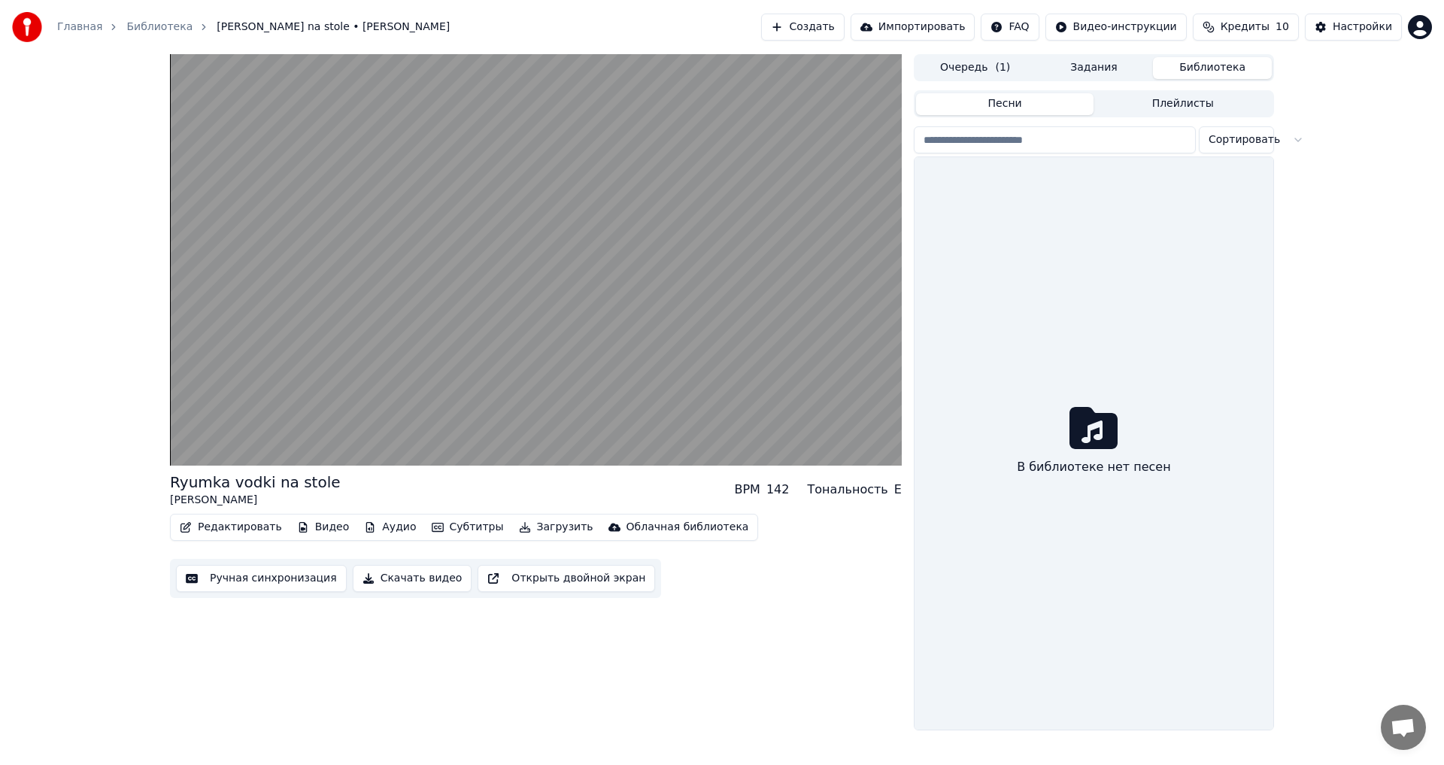
click at [1203, 68] on button "Библиотека" at bounding box center [1212, 68] width 119 height 22
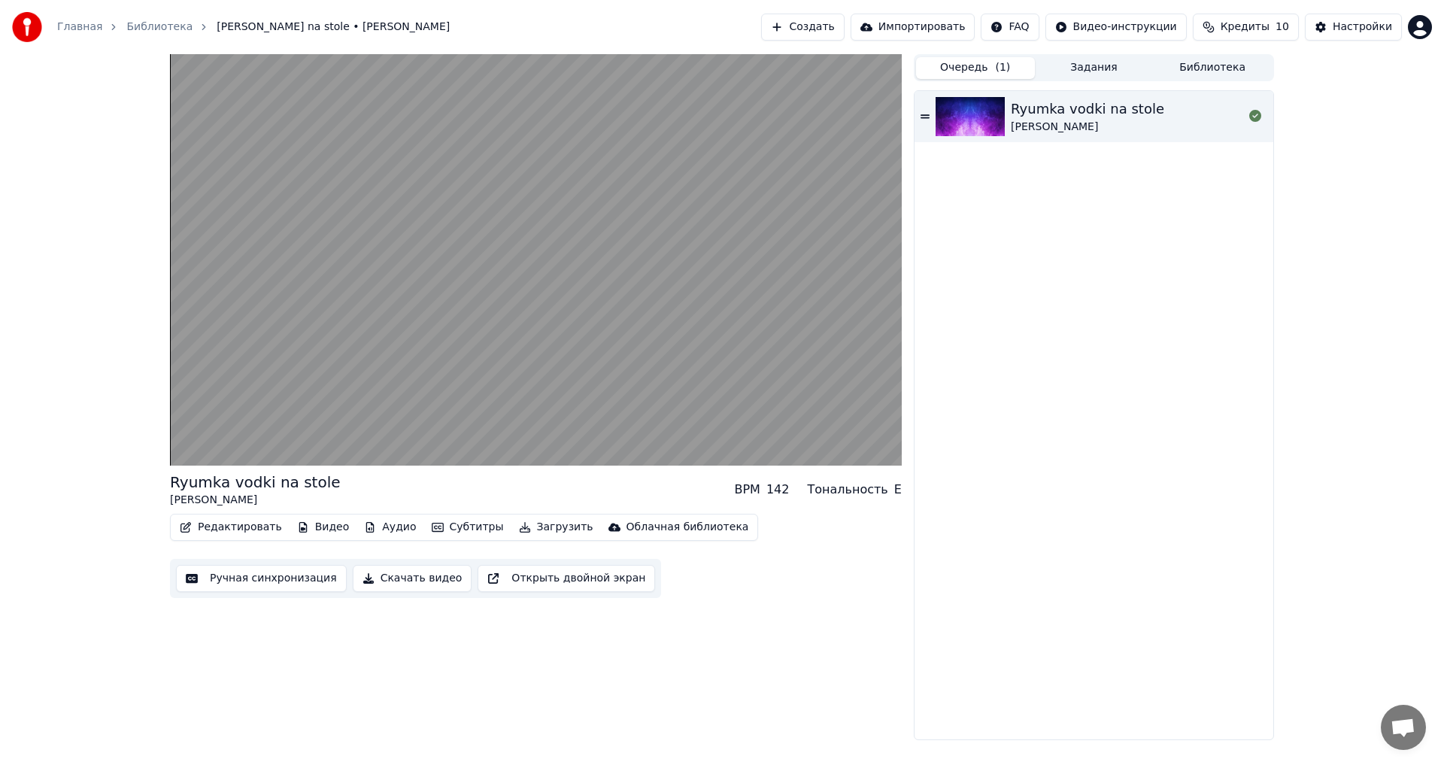
click at [971, 71] on button "Очередь ( 1 )" at bounding box center [975, 68] width 119 height 22
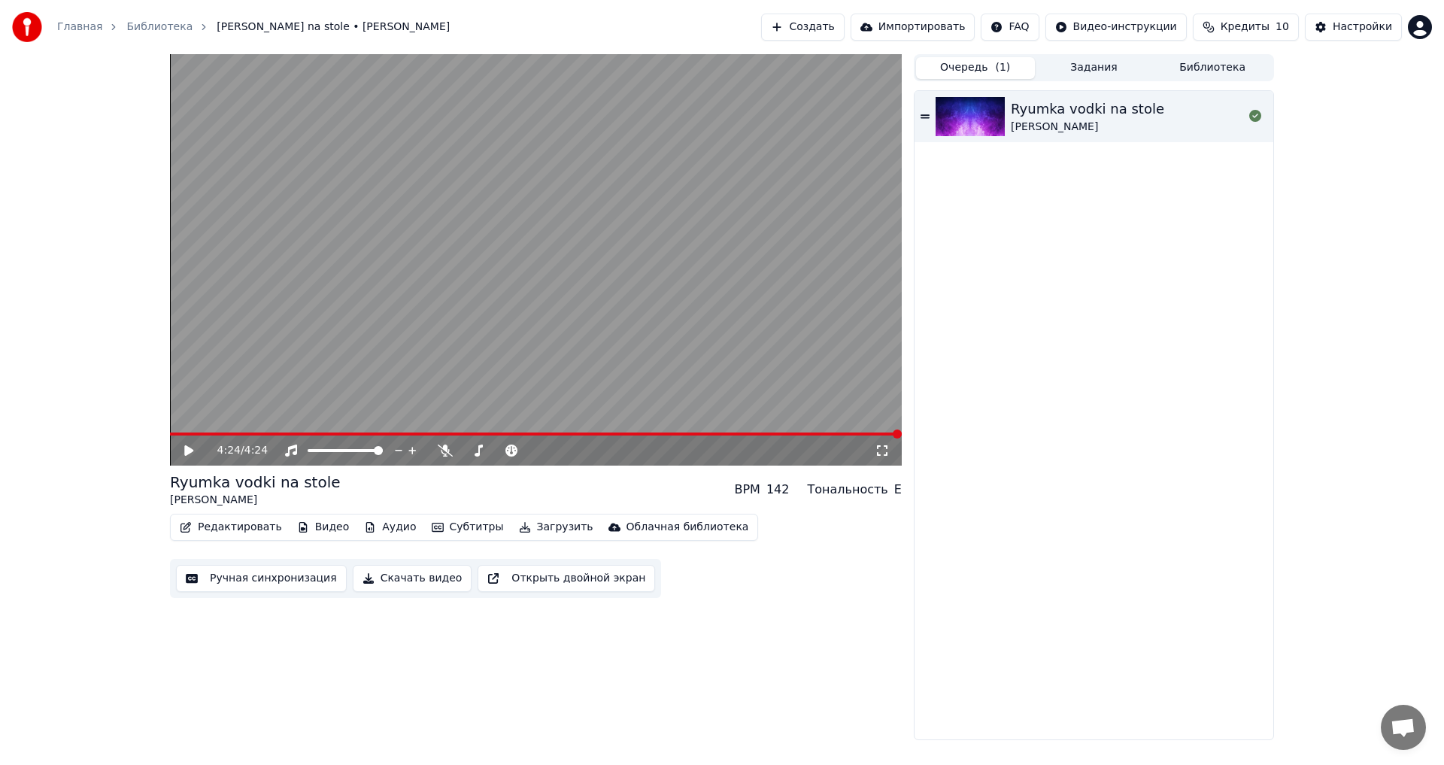
click at [166, 438] on div "4:24 / 4:24 Ryumka vodki na stole Grigorijj Leps BPM 142 Тональность E Редактир…" at bounding box center [722, 397] width 1128 height 686
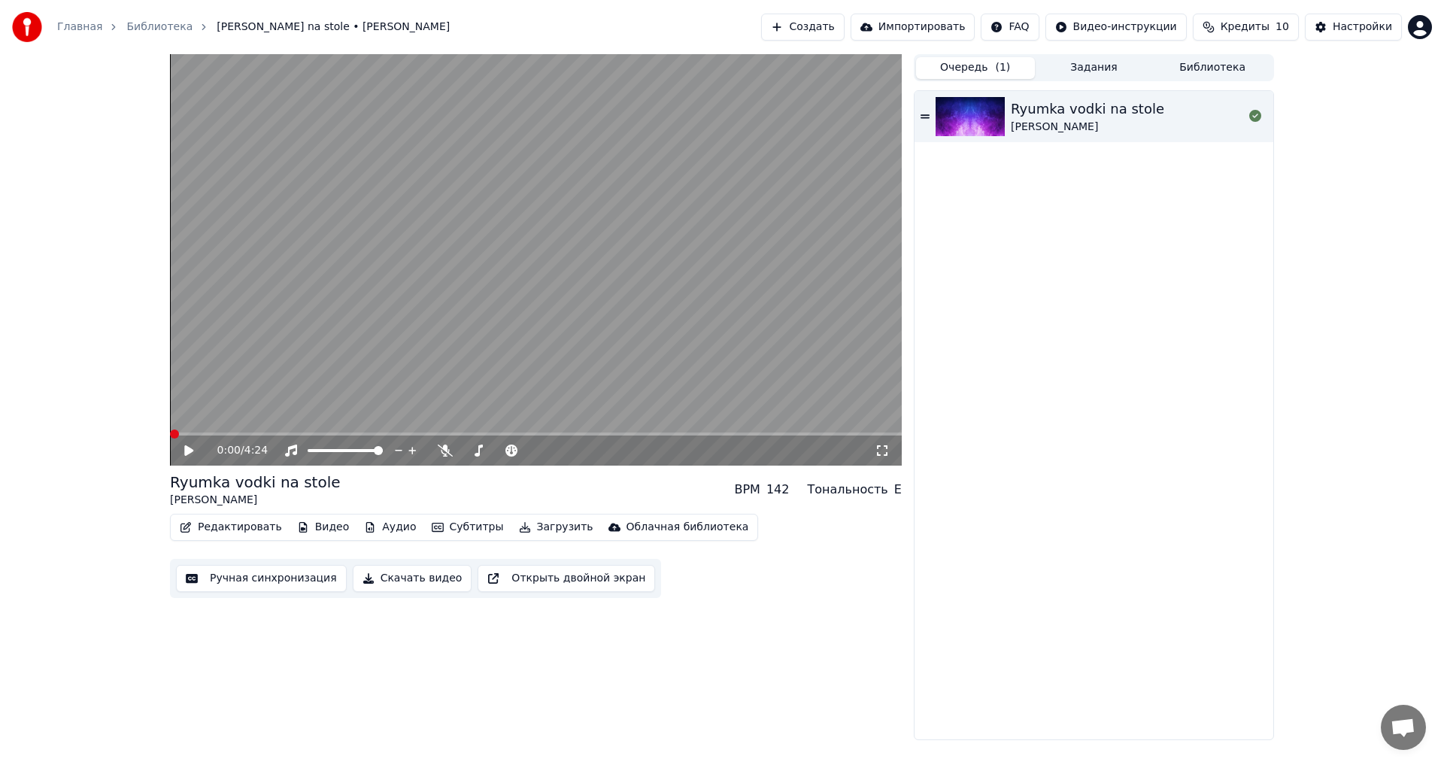
click at [170, 433] on span at bounding box center [170, 433] width 0 height 3
click at [184, 449] on icon at bounding box center [199, 450] width 35 height 12
click at [1236, 27] on span "Кредиты" at bounding box center [1244, 27] width 49 height 15
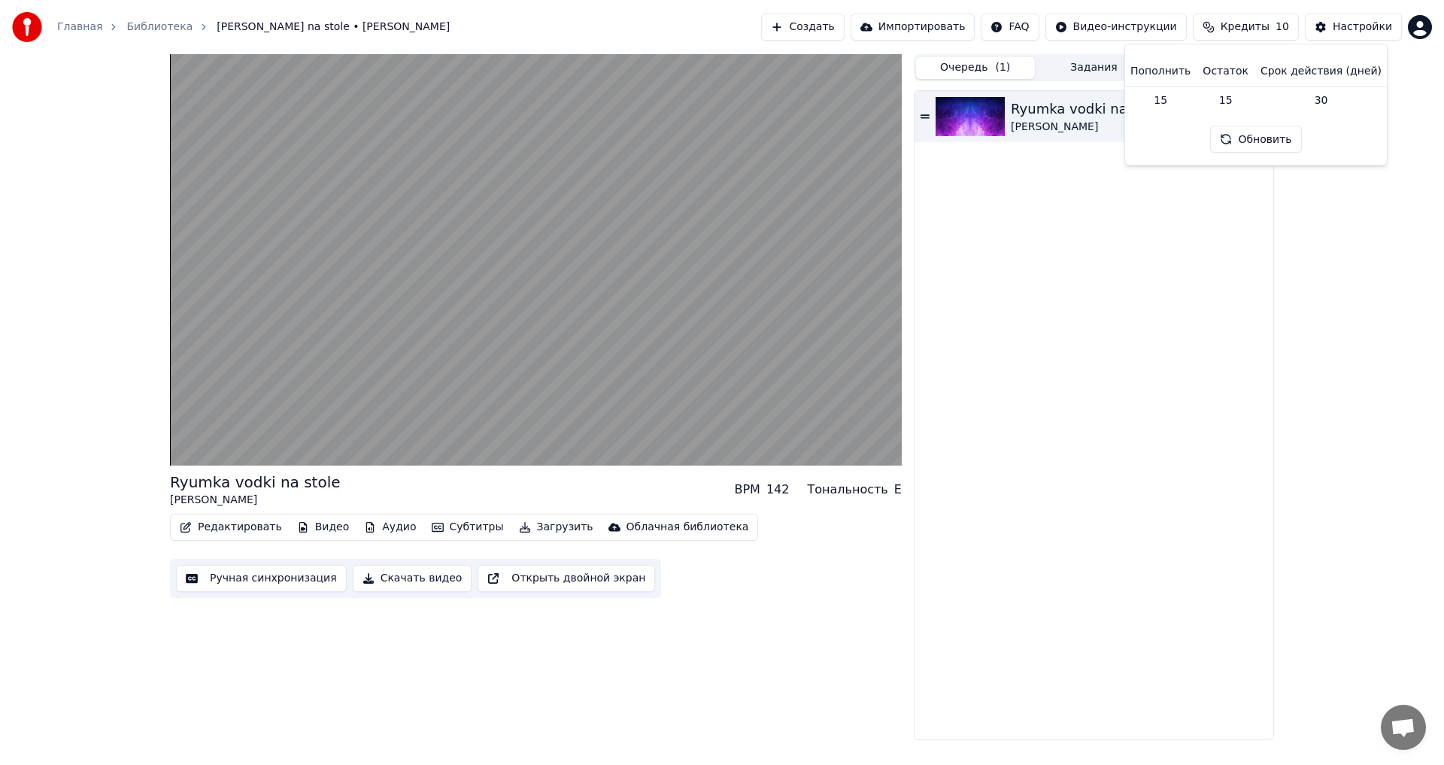
click at [1241, 138] on button "Обновить" at bounding box center [1255, 139] width 91 height 27
click at [1173, 106] on td "15" at bounding box center [1160, 99] width 72 height 27
